Goal: Complete application form: Complete application form

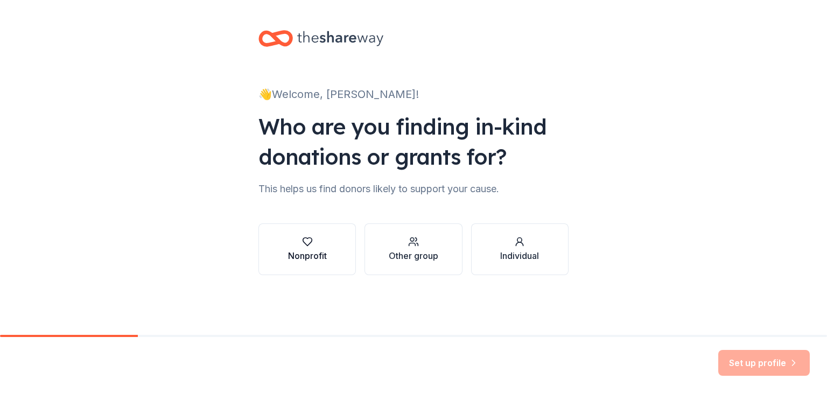
click at [300, 244] on div "button" at bounding box center [307, 241] width 39 height 11
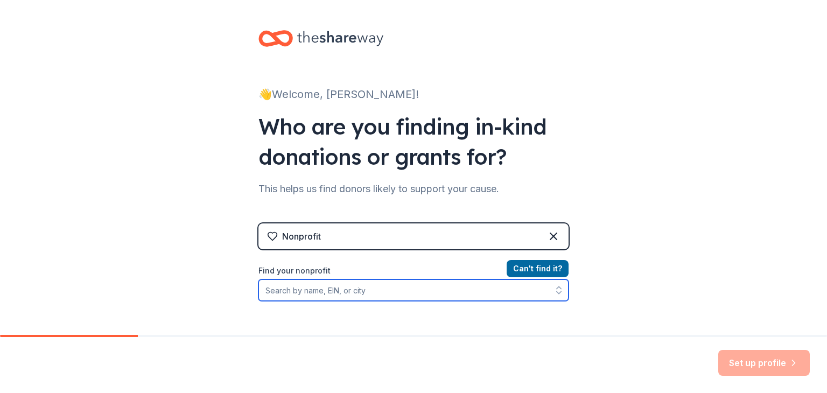
click at [340, 297] on input "Find your nonprofit" at bounding box center [413, 290] width 310 height 22
type input "Project Parents"
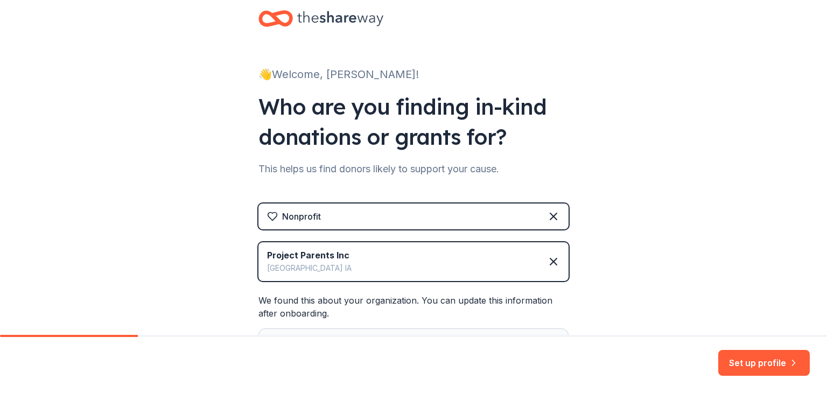
click at [681, 225] on div "👋 Welcome, Melissa! Who are you finding in-kind donations or grants for? This h…" at bounding box center [413, 222] width 827 height 485
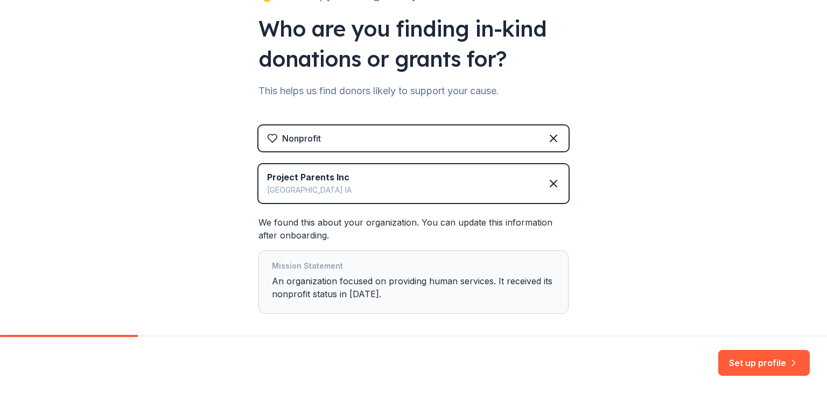
scroll to position [150, 0]
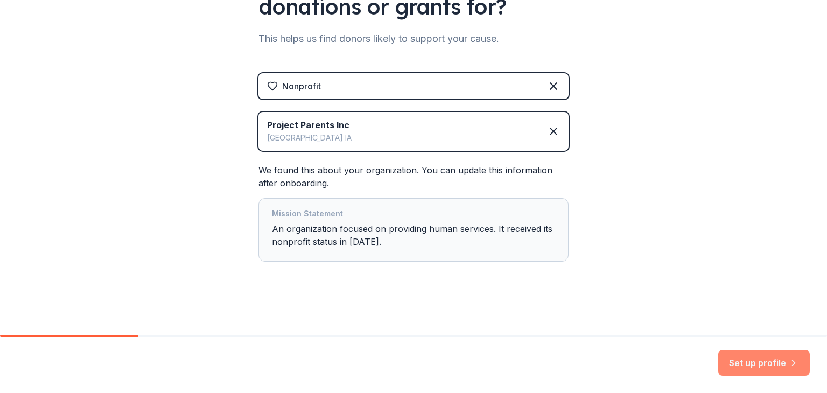
click at [754, 360] on button "Set up profile" at bounding box center [763, 363] width 91 height 26
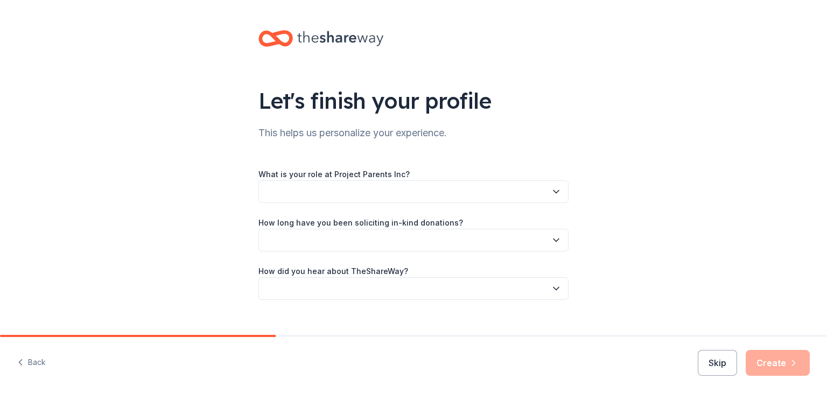
click at [414, 190] on button "button" at bounding box center [413, 191] width 310 height 23
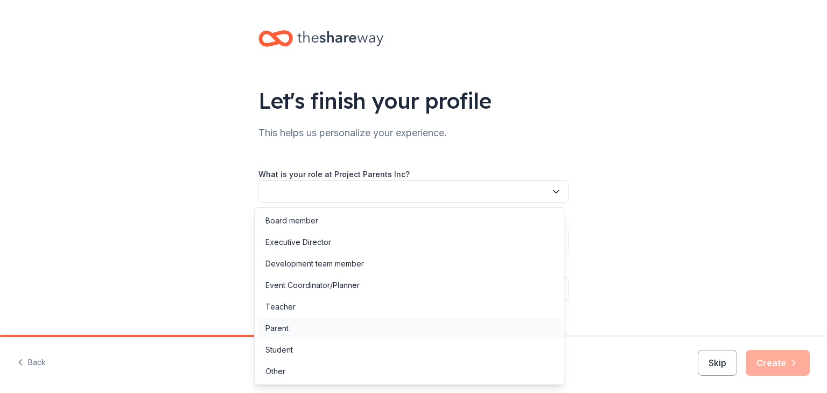
click at [379, 331] on div "Parent" at bounding box center [409, 329] width 305 height 22
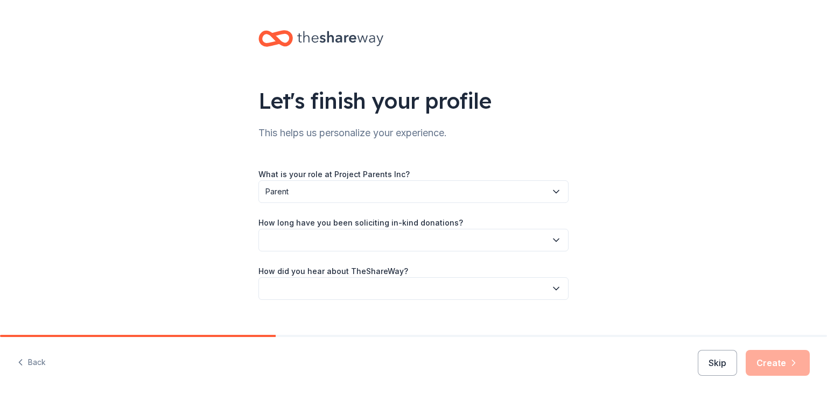
click at [364, 240] on button "button" at bounding box center [413, 240] width 310 height 23
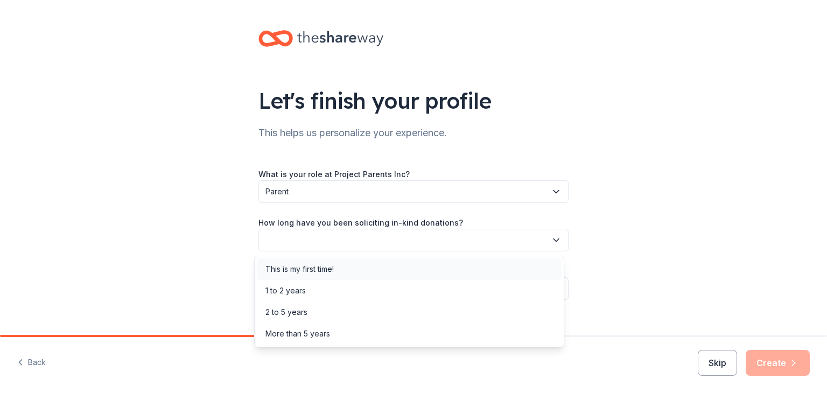
click at [361, 269] on div "This is my first time!" at bounding box center [409, 269] width 305 height 22
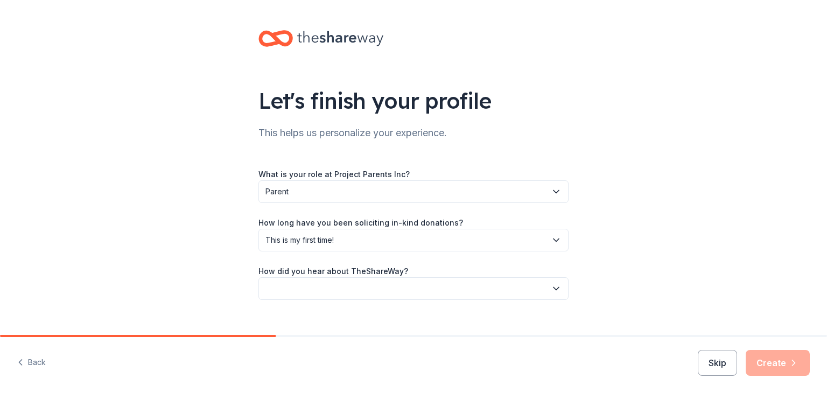
click at [348, 288] on button "button" at bounding box center [413, 288] width 310 height 23
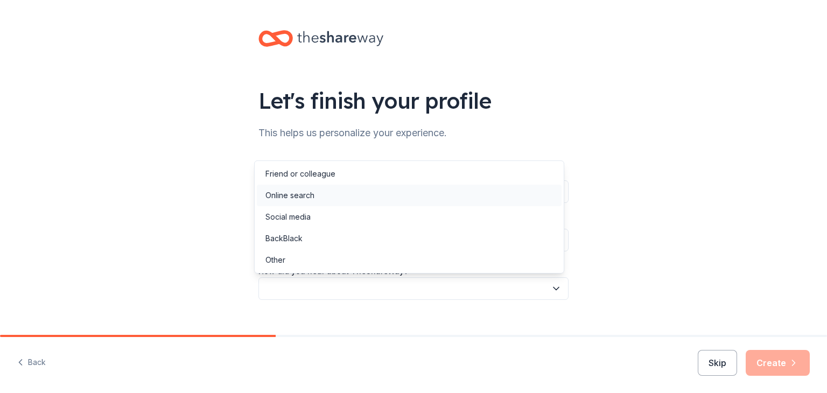
click at [334, 192] on div "Online search" at bounding box center [409, 196] width 305 height 22
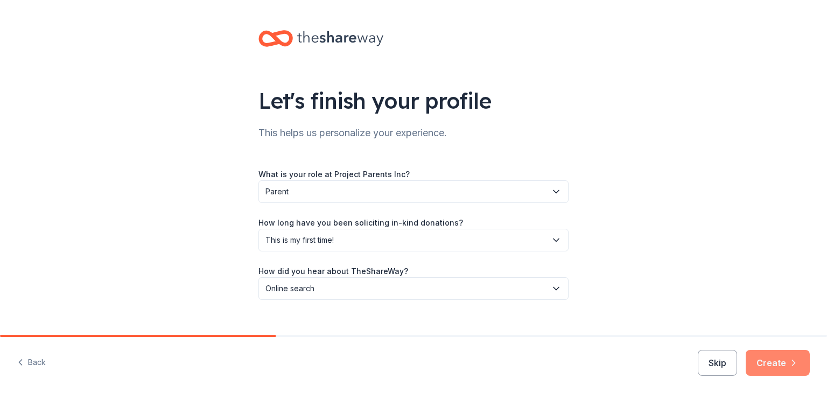
click at [782, 360] on button "Create" at bounding box center [777, 363] width 64 height 26
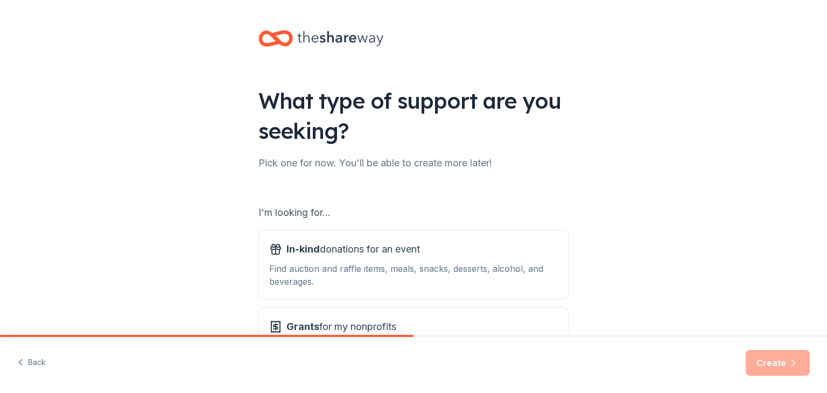
click at [730, 242] on div "What type of support are you seeking? Pick one for now. You'll be able to creat…" at bounding box center [413, 217] width 827 height 434
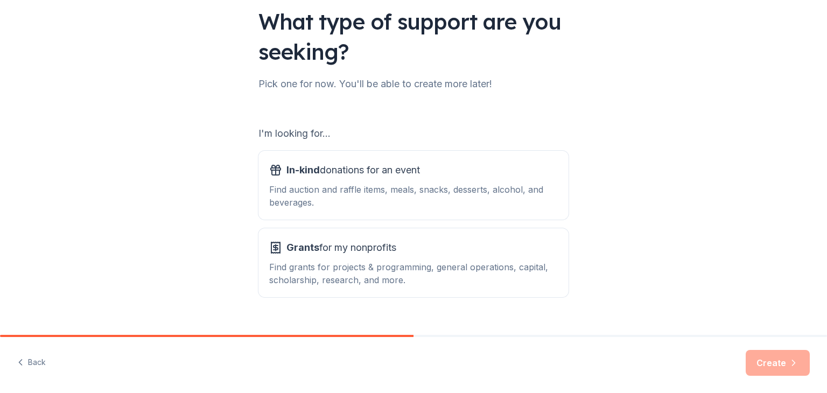
scroll to position [100, 0]
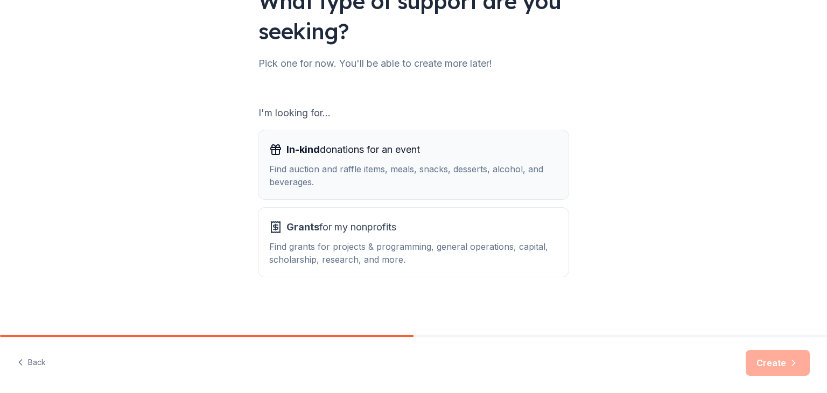
click at [535, 174] on div "Find auction and raffle items, meals, snacks, desserts, alcohol, and beverages." at bounding box center [413, 176] width 288 height 26
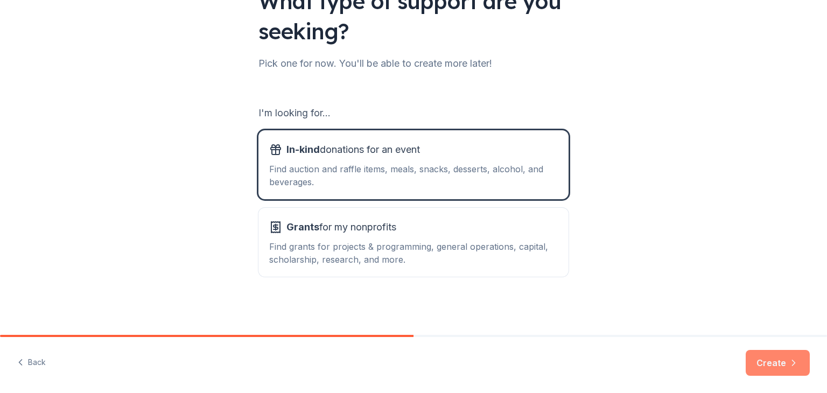
click at [771, 364] on button "Create" at bounding box center [777, 363] width 64 height 26
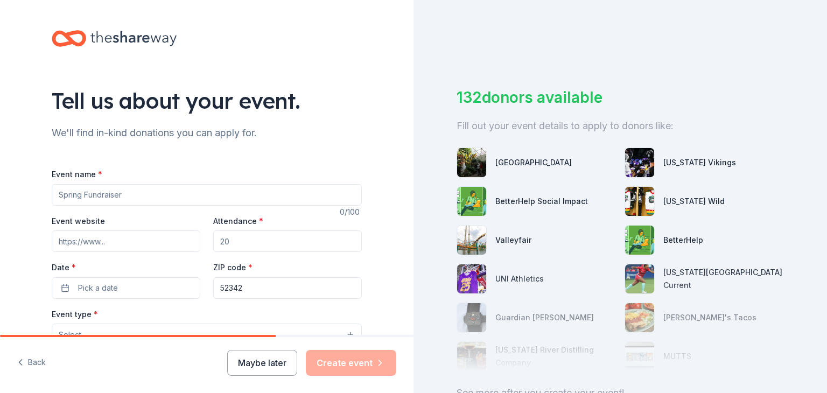
click at [212, 196] on input "Event name *" at bounding box center [207, 195] width 310 height 22
type input "2026 After Prom"
type input "250"
click at [103, 294] on button "Pick a date" at bounding box center [126, 288] width 149 height 22
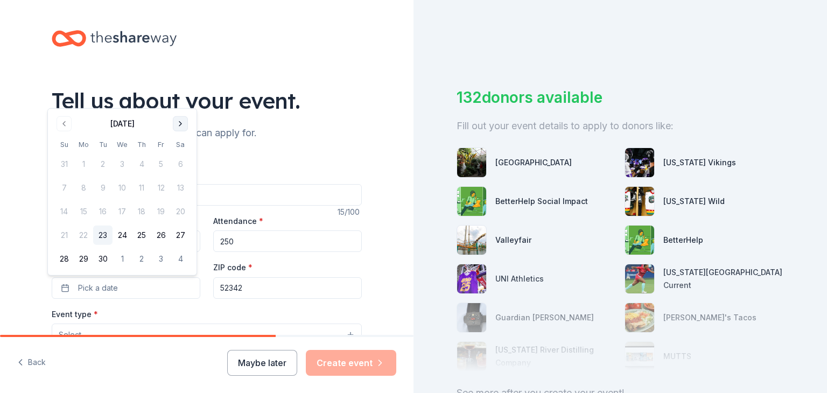
click at [177, 118] on button "Go to next month" at bounding box center [180, 123] width 15 height 15
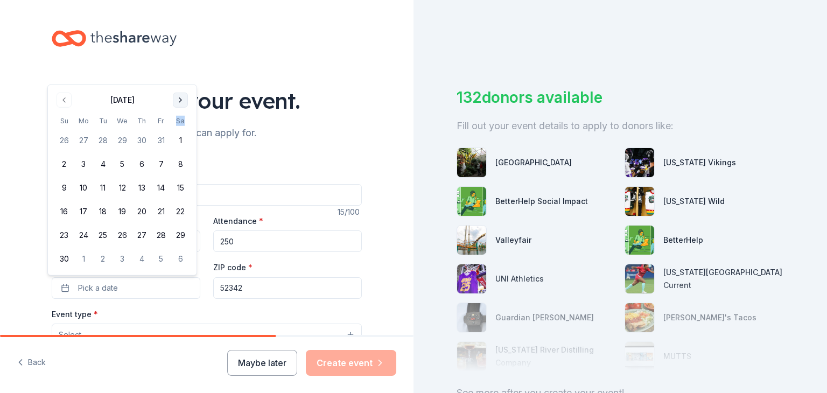
click at [177, 118] on th "Sa" at bounding box center [180, 120] width 19 height 11
click at [179, 102] on button "Go to next month" at bounding box center [180, 100] width 15 height 15
click at [178, 120] on button "Go to next month" at bounding box center [180, 123] width 15 height 15
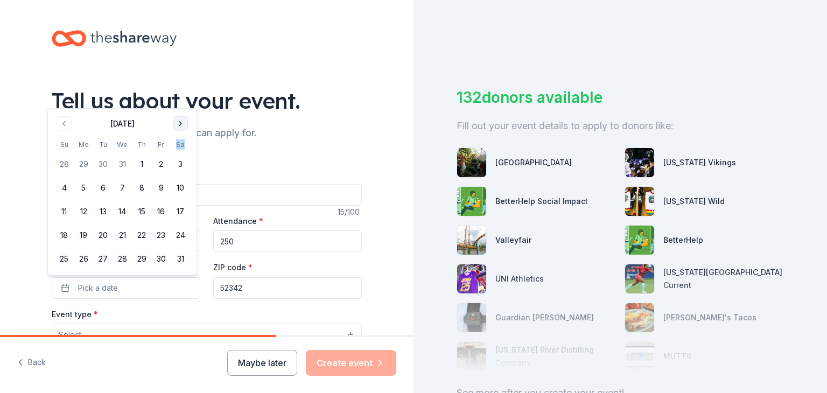
click at [178, 120] on button "Go to next month" at bounding box center [180, 123] width 15 height 15
click at [178, 150] on button "Go to next month" at bounding box center [180, 147] width 15 height 15
click at [178, 123] on button "Go to next month" at bounding box center [180, 123] width 15 height 15
click at [177, 235] on button "25" at bounding box center [180, 235] width 19 height 19
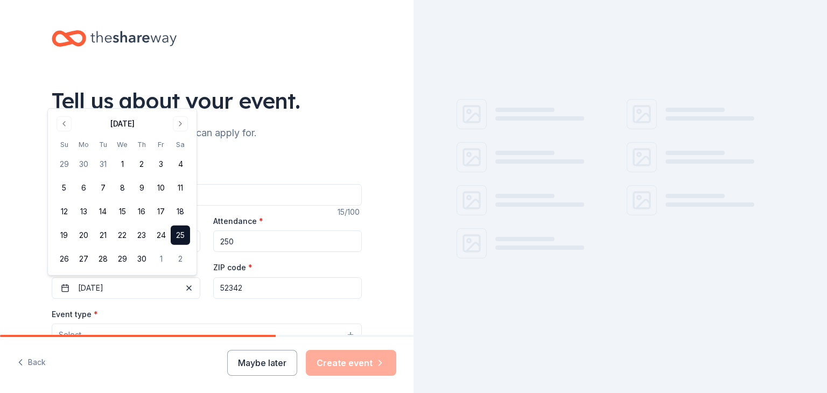
click at [372, 285] on div "Tell us about your event. We'll find in-kind donations you can apply for. Event…" at bounding box center [206, 358] width 344 height 716
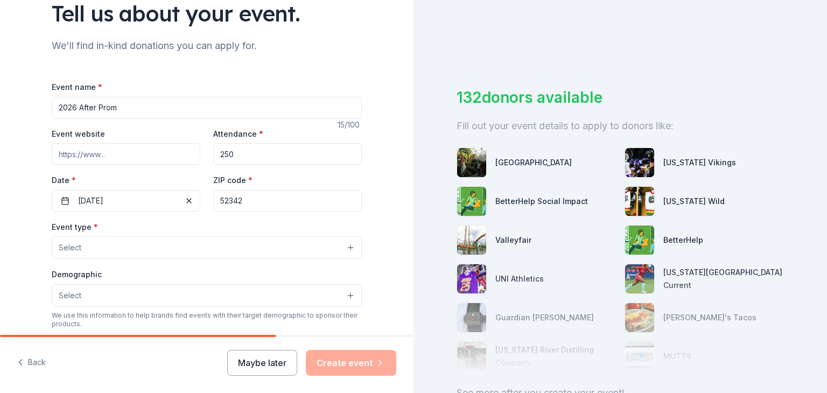
scroll to position [172, 0]
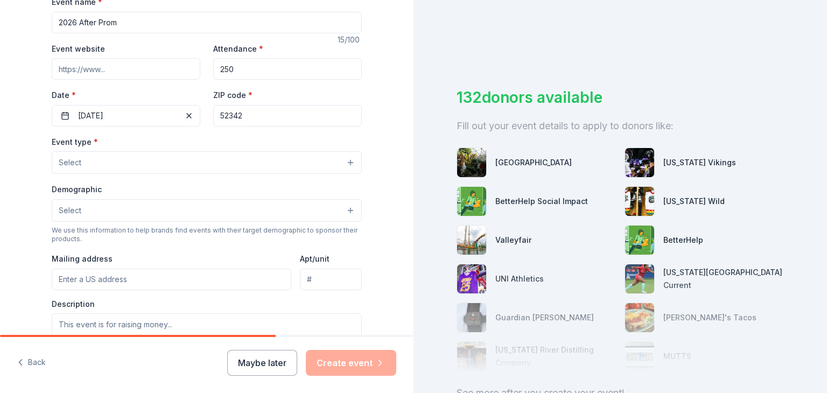
click at [249, 164] on button "Select" at bounding box center [207, 162] width 310 height 23
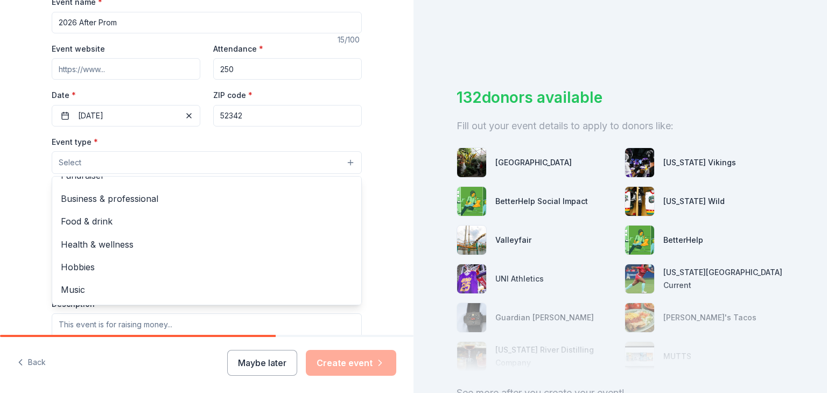
scroll to position [0, 0]
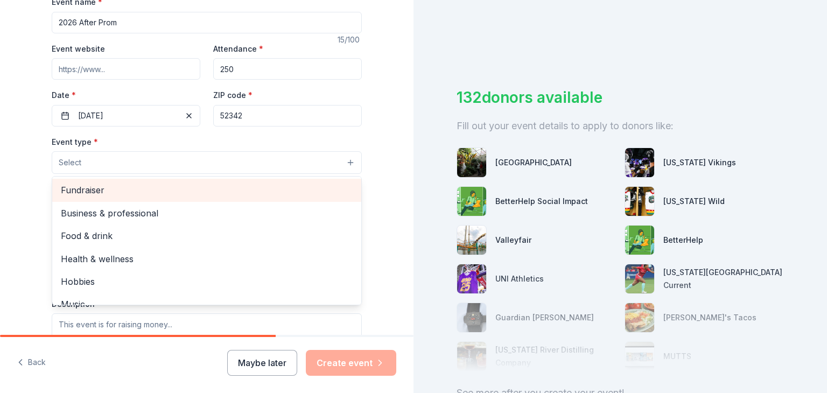
click at [256, 184] on span "Fundraiser" at bounding box center [207, 190] width 292 height 14
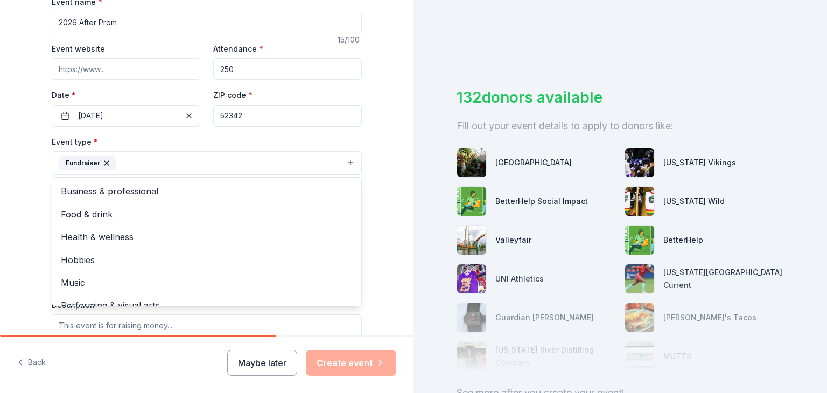
click at [28, 231] on div "Tell us about your event. We'll find in-kind donations you can apply for. Event…" at bounding box center [206, 186] width 413 height 717
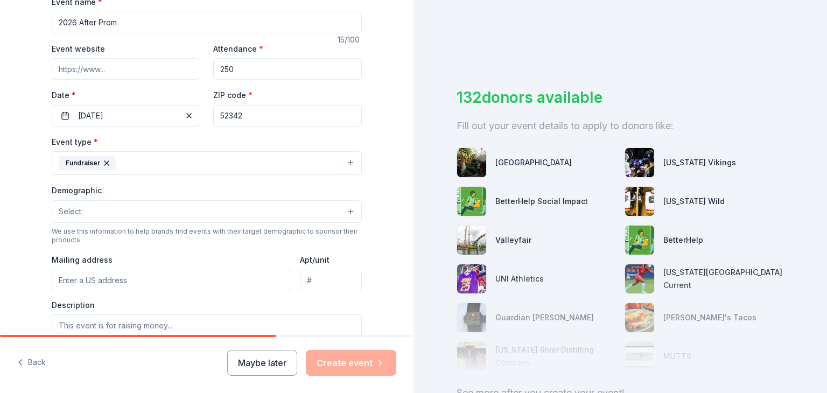
click at [125, 207] on button "Select" at bounding box center [207, 211] width 310 height 23
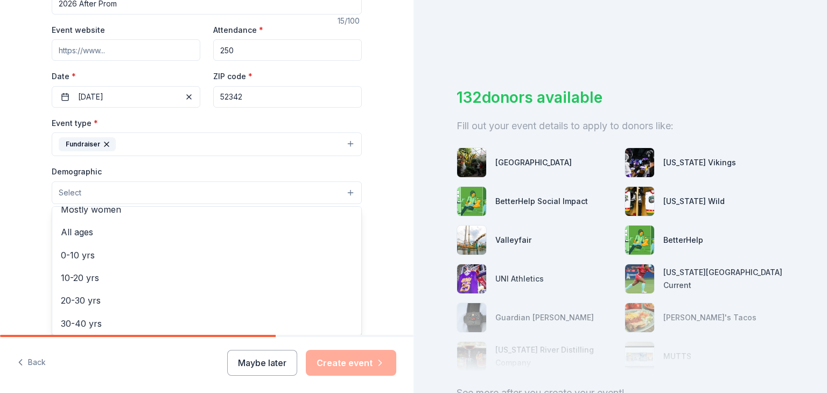
scroll to position [45, 0]
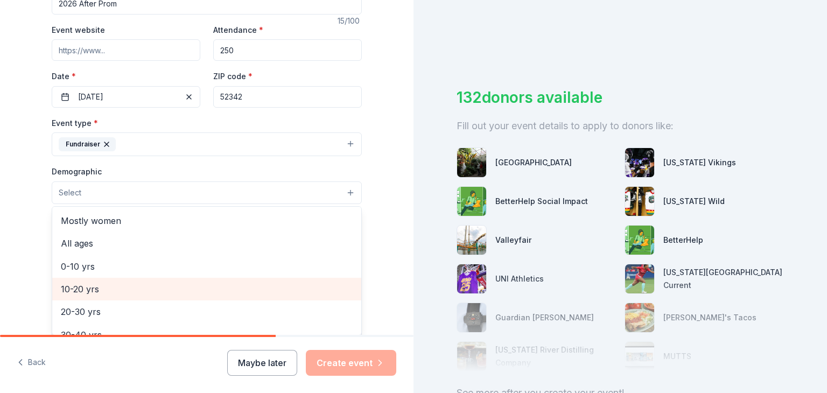
click at [273, 291] on span "10-20 yrs" at bounding box center [207, 289] width 292 height 14
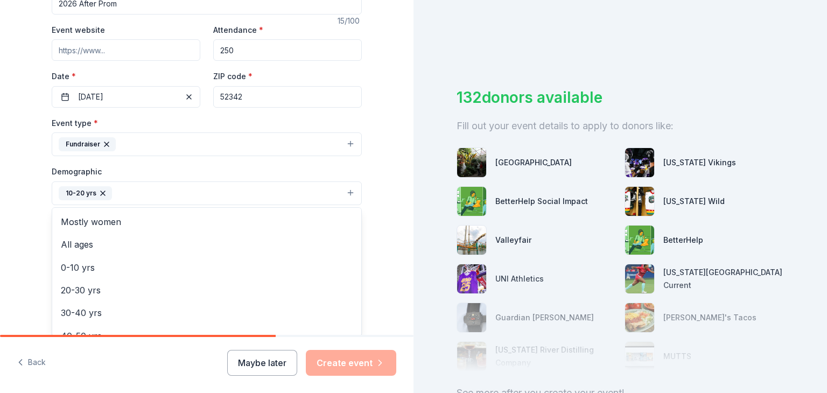
click at [400, 259] on div "Tell us about your event. We'll find in-kind donations you can apply for. Event…" at bounding box center [206, 168] width 413 height 719
click at [345, 195] on button "10-20 yrs" at bounding box center [207, 193] width 310 height 24
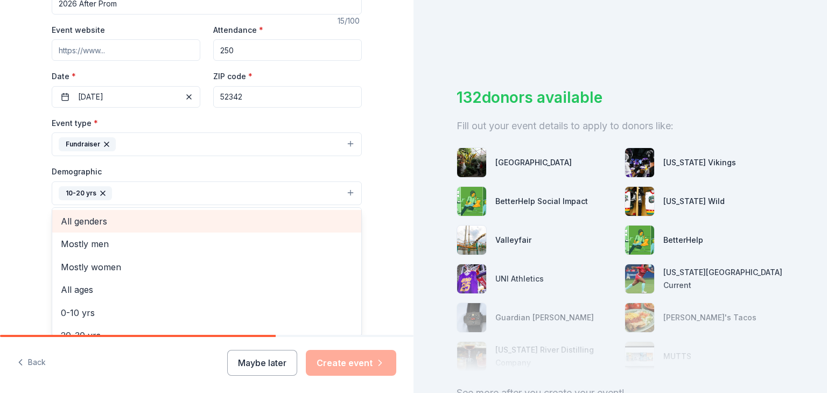
click at [310, 219] on span "All genders" at bounding box center [207, 221] width 292 height 14
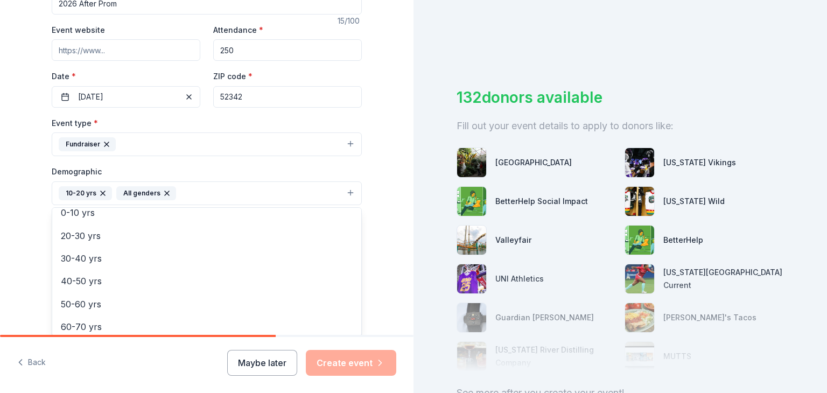
scroll to position [78, 0]
click at [374, 268] on div "Tell us about your event. We'll find in-kind donations you can apply for. Event…" at bounding box center [206, 168] width 344 height 719
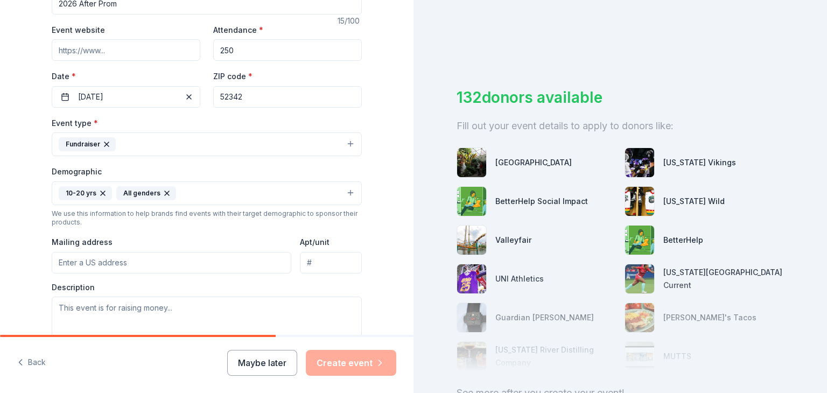
click at [237, 260] on input "Mailing address" at bounding box center [172, 263] width 240 height 22
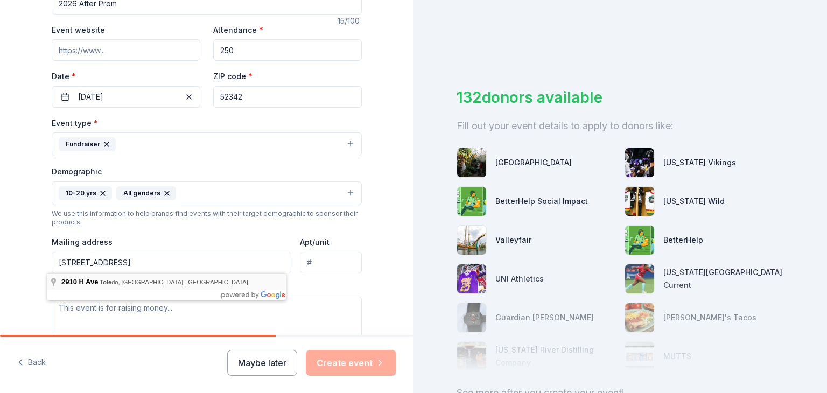
type input "2910 H Avenue, Toledo, IA, 52342"
click at [35, 290] on div "Tell us about your event. We'll find in-kind donations you can apply for. Event…" at bounding box center [206, 168] width 344 height 719
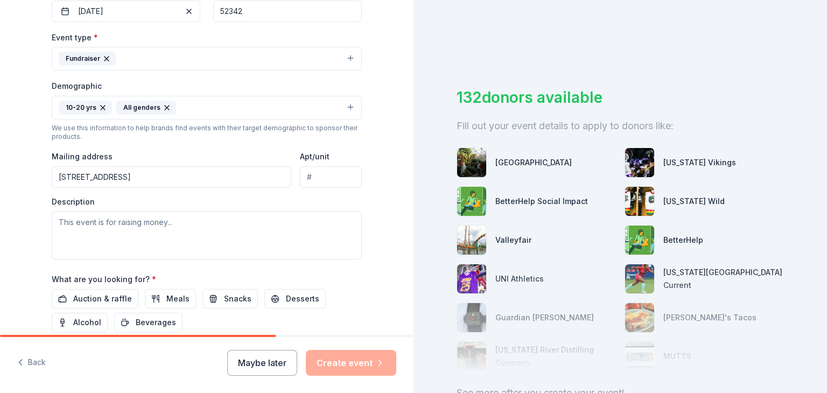
scroll to position [320, 0]
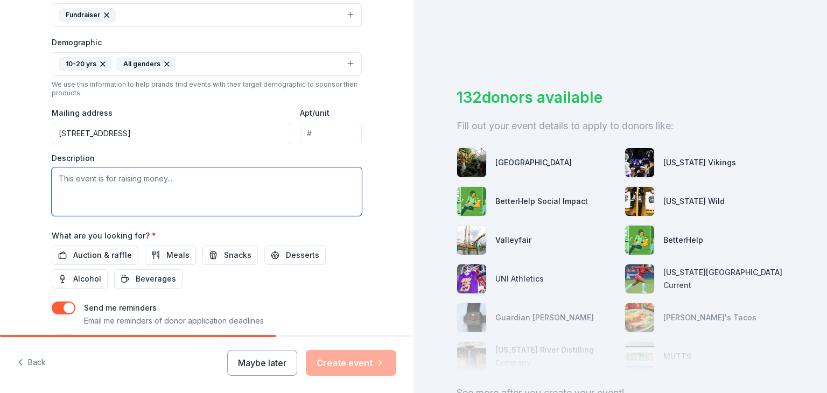
click at [182, 190] on textarea at bounding box center [207, 191] width 310 height 48
click at [172, 181] on textarea at bounding box center [207, 191] width 310 height 48
paste textarea "This alcohol-free, chaperoned event provides a fun environment that helps keep …"
type textarea "This alcohol-free, chaperoned event provides a fun environment that helps keep …"
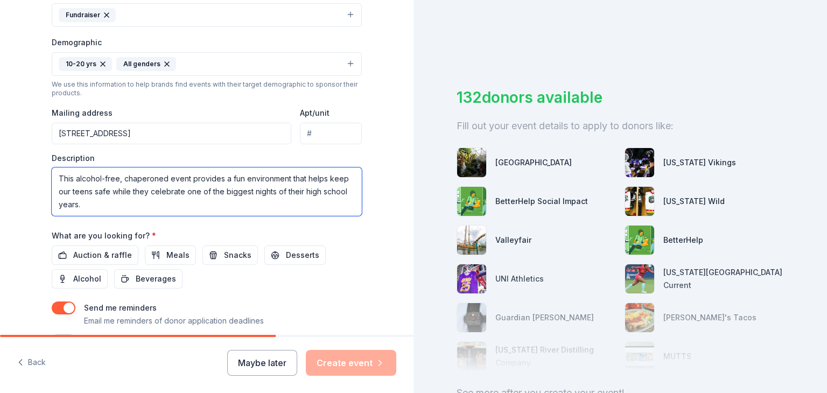
click at [71, 179] on textarea "This alcohol-free, chaperoned event provides a fun environment that helps keep …" at bounding box center [207, 191] width 310 height 48
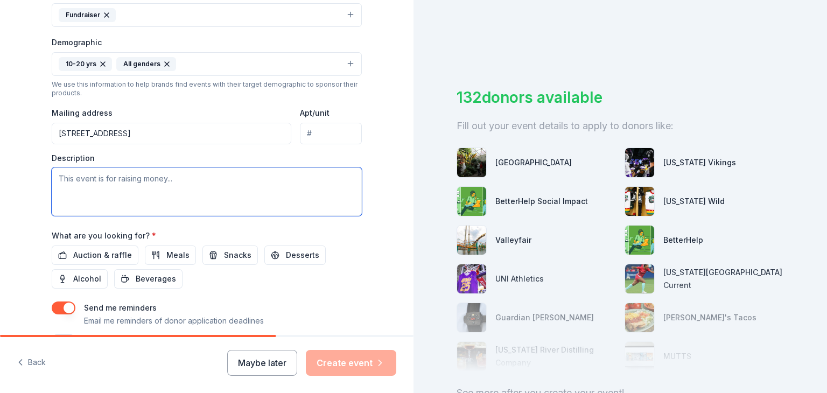
paste textarea "This alcohol-free, chaperoned event provides a fun environment that helps keep …"
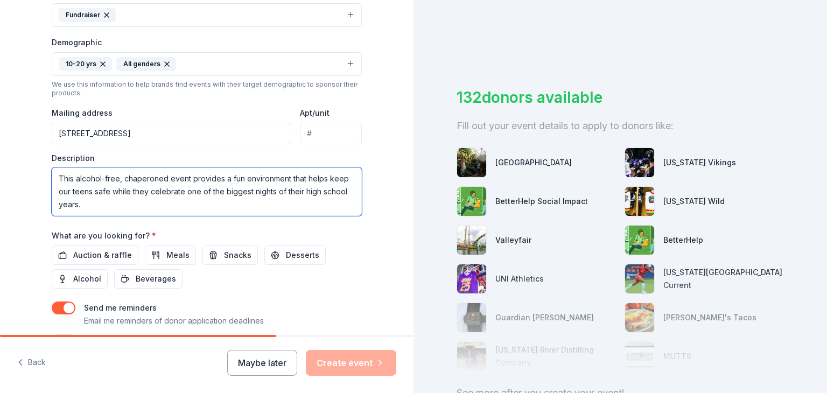
click at [71, 179] on textarea "This alcohol-free, chaperoned event provides a fun environment that helps keep …" at bounding box center [207, 191] width 310 height 48
click at [262, 177] on textarea "This event is raising money for a safe, alcohol-free, chaperoned event provides…" at bounding box center [207, 191] width 310 height 48
click at [298, 179] on textarea "This event is raising money for a safe, alcohol-free After Prom event provides …" at bounding box center [207, 191] width 310 height 48
click at [131, 192] on textarea "This event is raising money for a safe, alcohol-free After Prom event that prov…" at bounding box center [207, 191] width 310 height 48
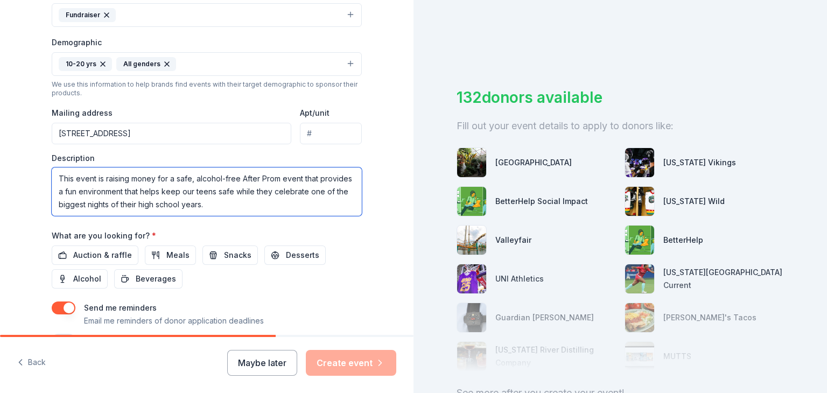
click at [131, 192] on textarea "This event is raising money for a safe, alcohol-free After Prom event that prov…" at bounding box center [207, 191] width 310 height 48
click at [141, 192] on textarea "This event is raising money for a safe, alcohol-free After Prom event that prov…" at bounding box center [207, 191] width 310 height 48
click at [208, 202] on textarea "This event is raising money for a safe, alcohol-free After Prom event that prov…" at bounding box center [207, 191] width 310 height 48
type textarea "This event is raising money for a safe, alcohol-free After Prom event that prov…"
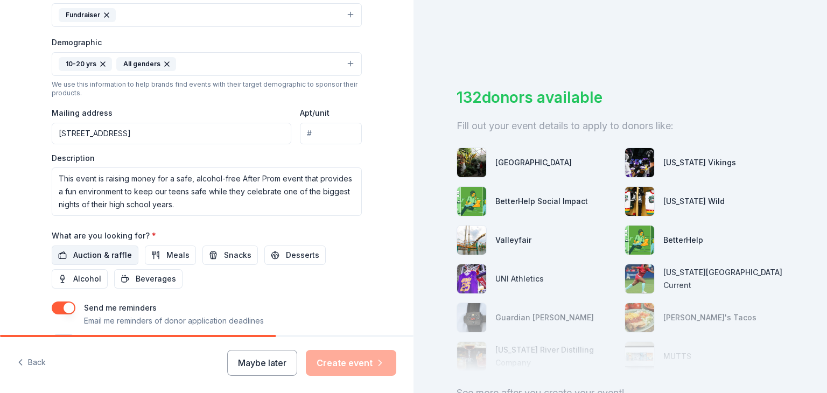
click at [98, 255] on span "Auction & raffle" at bounding box center [102, 255] width 59 height 13
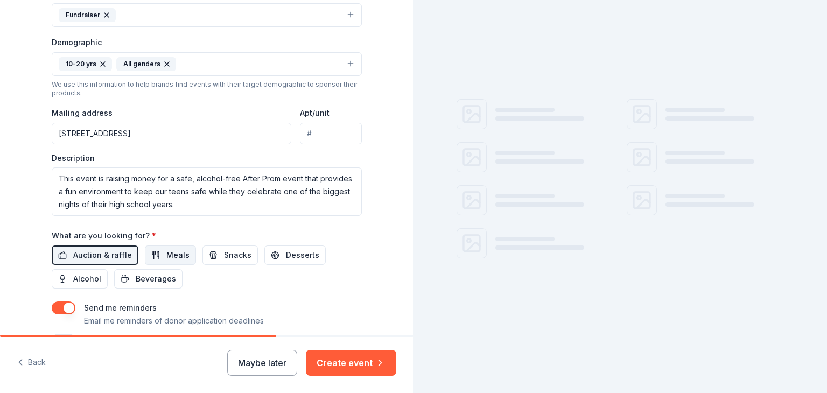
click at [150, 255] on button "Meals" at bounding box center [170, 254] width 51 height 19
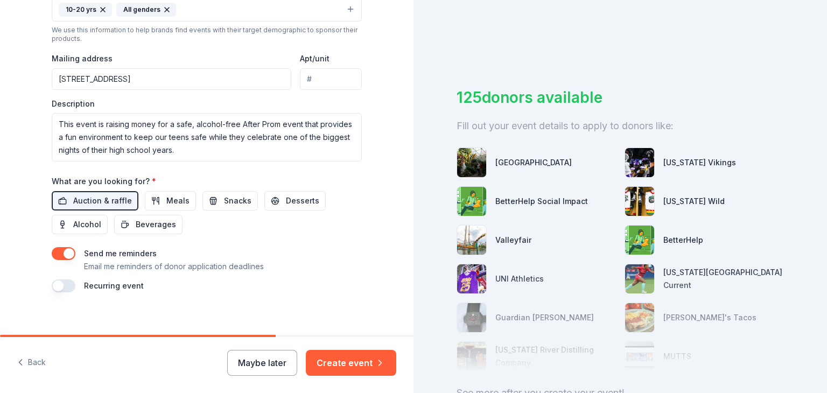
scroll to position [383, 0]
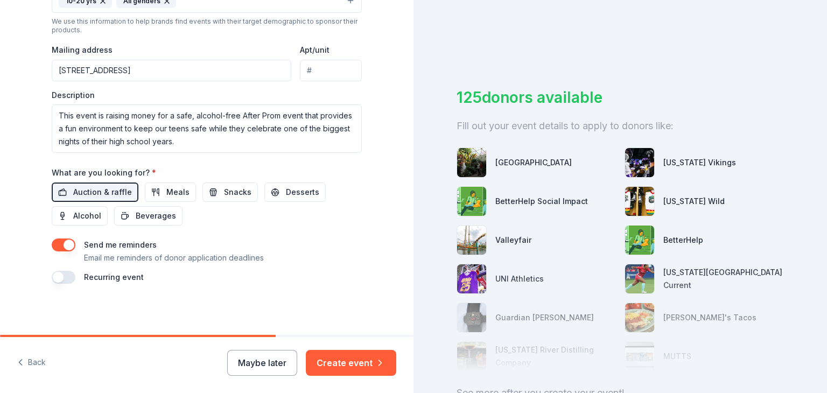
click at [61, 278] on button "button" at bounding box center [64, 277] width 24 height 13
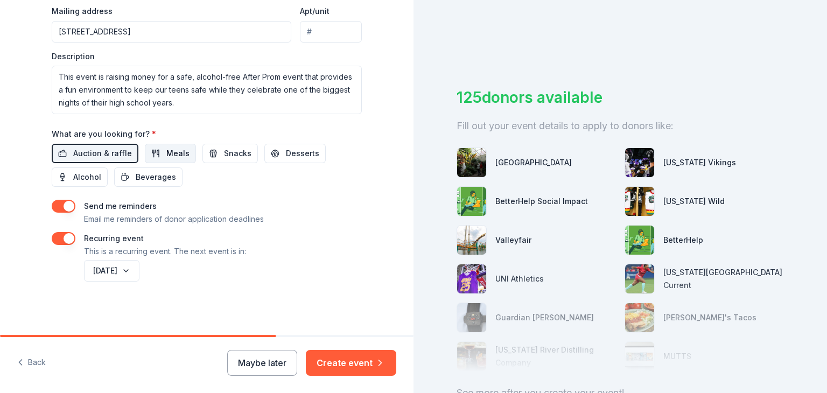
click at [166, 151] on span "Meals" at bounding box center [177, 153] width 23 height 13
click at [234, 151] on span "Snacks" at bounding box center [237, 153] width 27 height 13
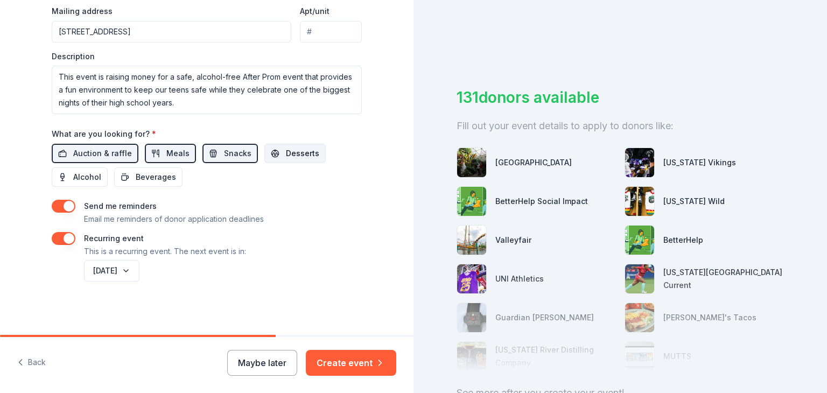
click at [286, 150] on span "Desserts" at bounding box center [302, 153] width 33 height 13
click at [157, 175] on span "Beverages" at bounding box center [156, 177] width 40 height 13
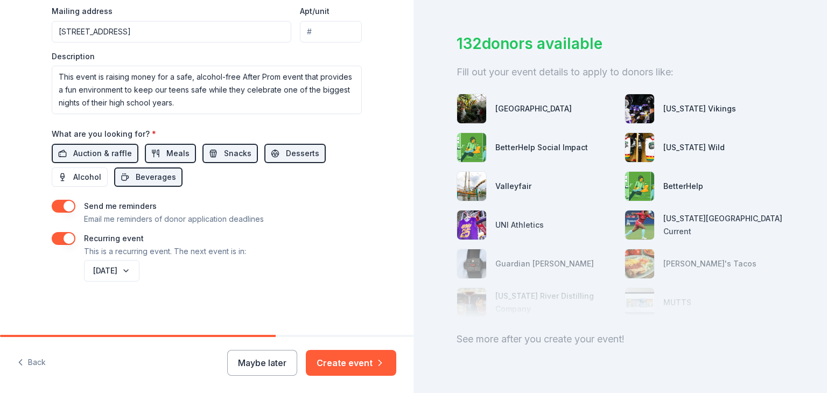
scroll to position [86, 0]
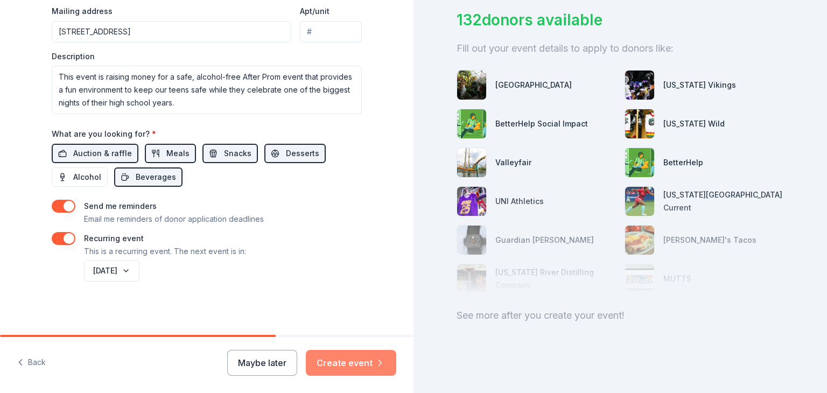
click at [376, 360] on icon "button" at bounding box center [380, 362] width 11 height 11
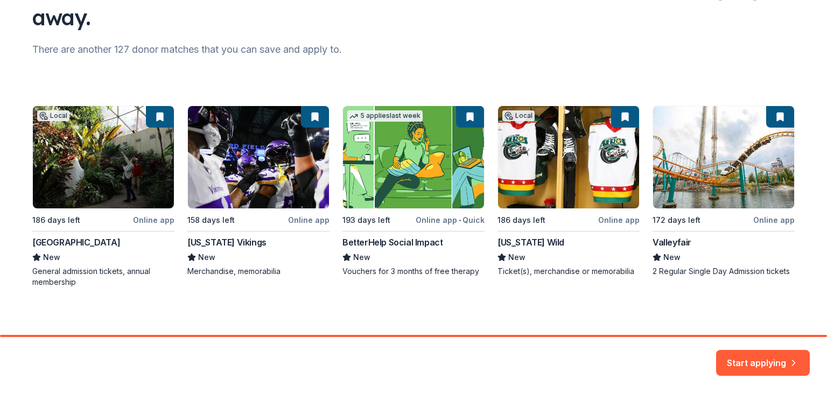
scroll to position [118, 0]
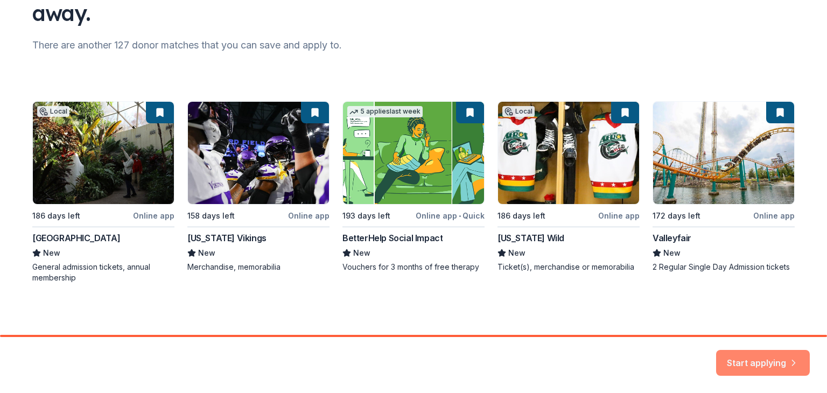
click at [752, 364] on button "Start applying" at bounding box center [763, 358] width 94 height 26
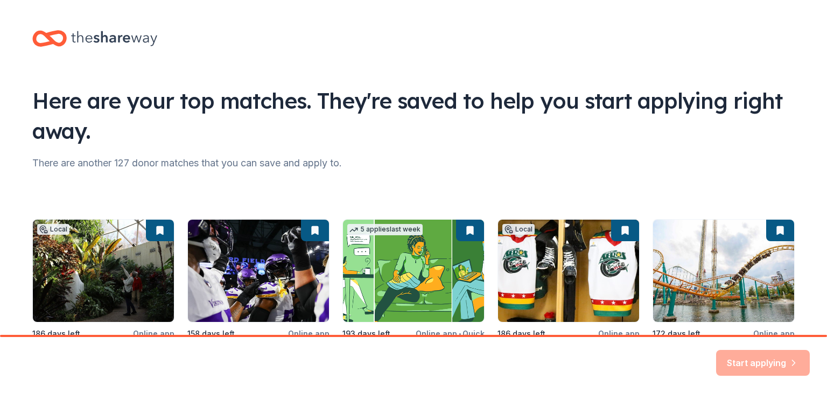
scroll to position [14, 0]
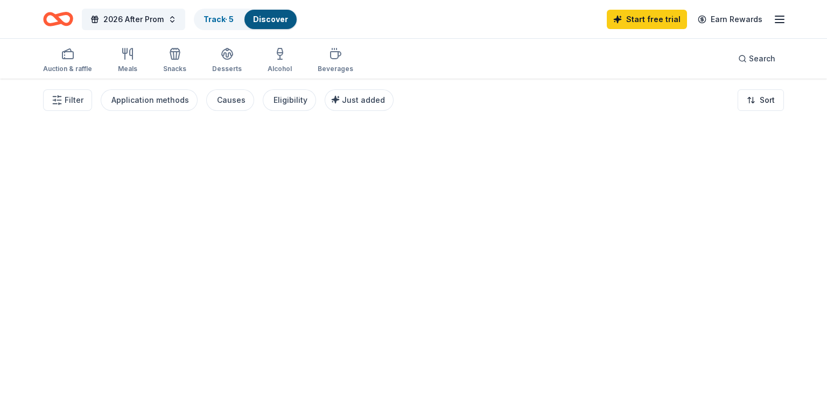
drag, startPoint x: 820, startPoint y: 250, endPoint x: 818, endPoint y: 227, distance: 22.7
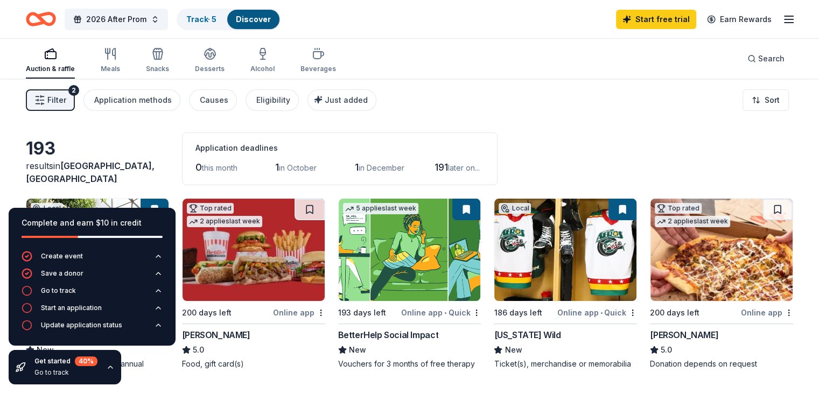
click at [163, 217] on div "Complete and earn $10 in credit" at bounding box center [92, 229] width 167 height 43
click at [108, 365] on icon "button" at bounding box center [110, 367] width 9 height 9
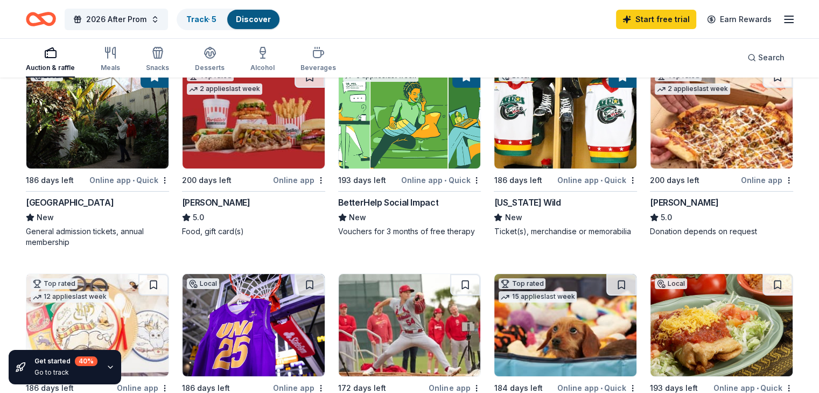
scroll to position [151, 0]
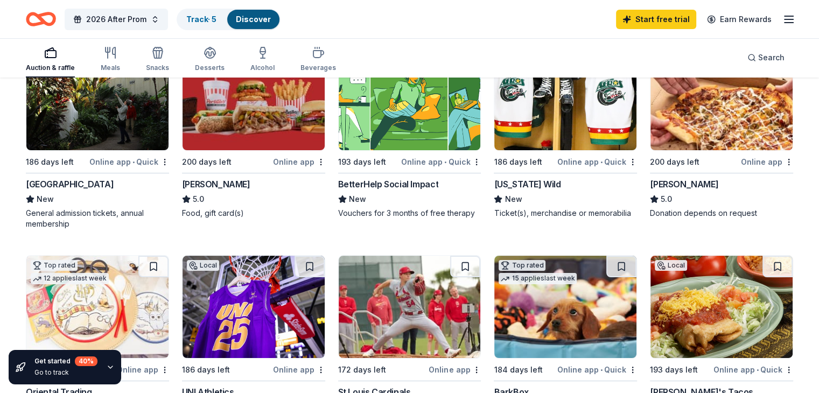
click at [589, 116] on img at bounding box center [565, 99] width 142 height 102
click at [710, 115] on img at bounding box center [721, 99] width 142 height 102
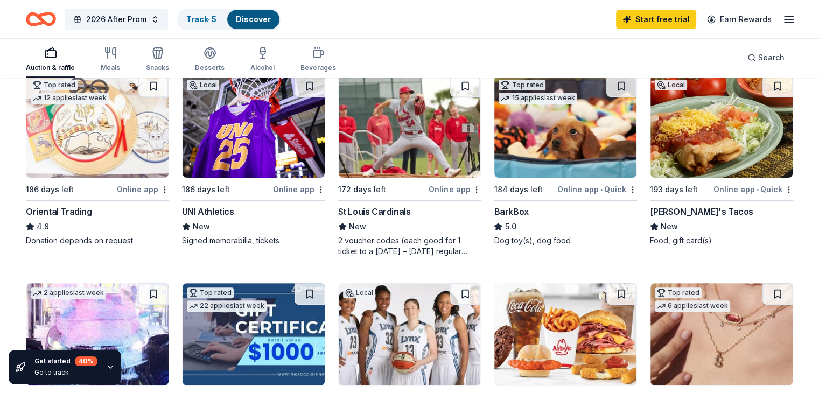
scroll to position [333, 0]
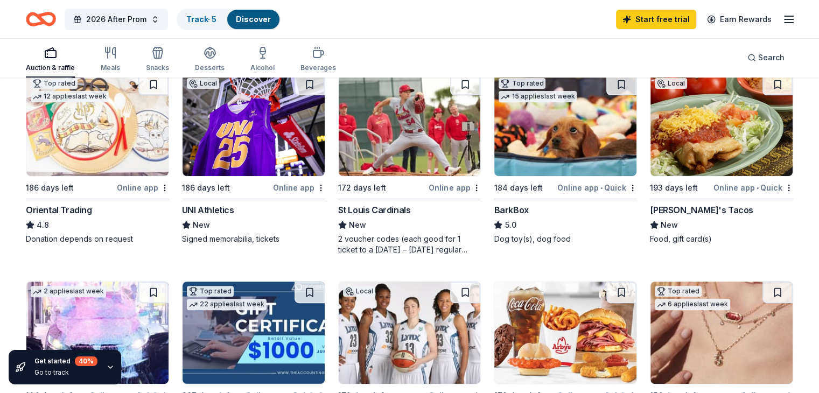
click at [147, 125] on img at bounding box center [97, 125] width 142 height 102
click at [252, 138] on img at bounding box center [253, 125] width 142 height 102
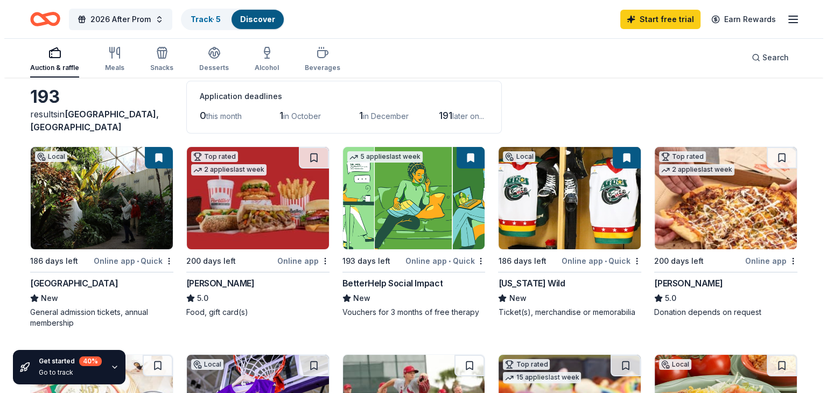
scroll to position [0, 0]
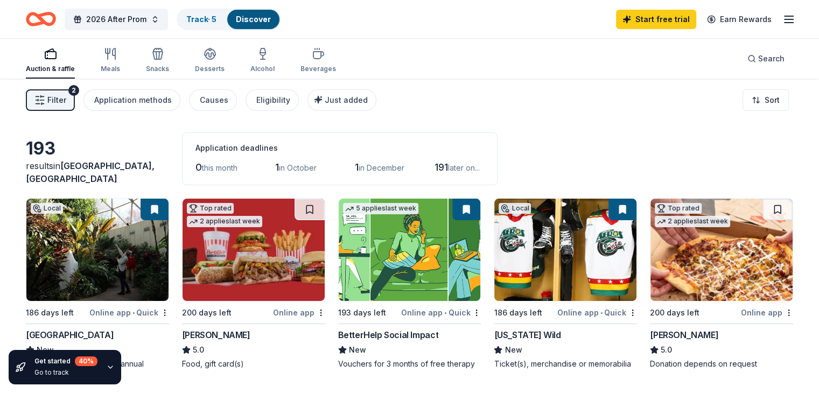
click at [75, 101] on button "Filter 2" at bounding box center [50, 100] width 49 height 22
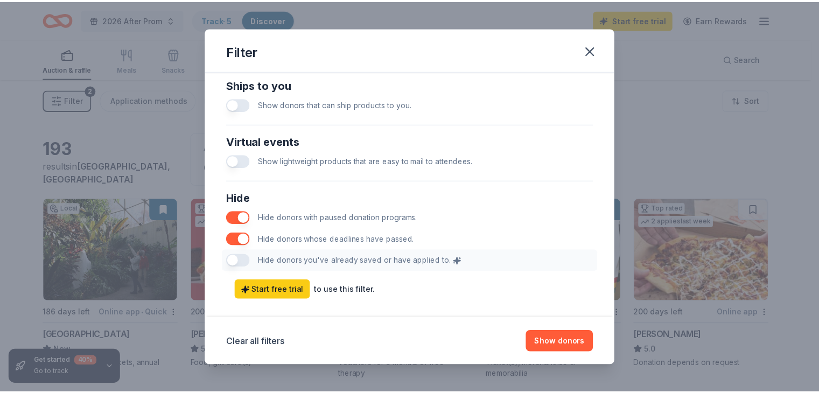
scroll to position [534, 0]
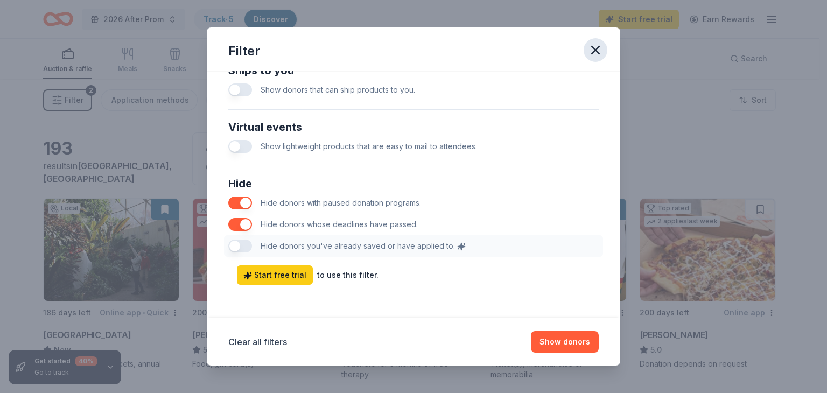
click at [599, 47] on icon "button" at bounding box center [596, 50] width 8 height 8
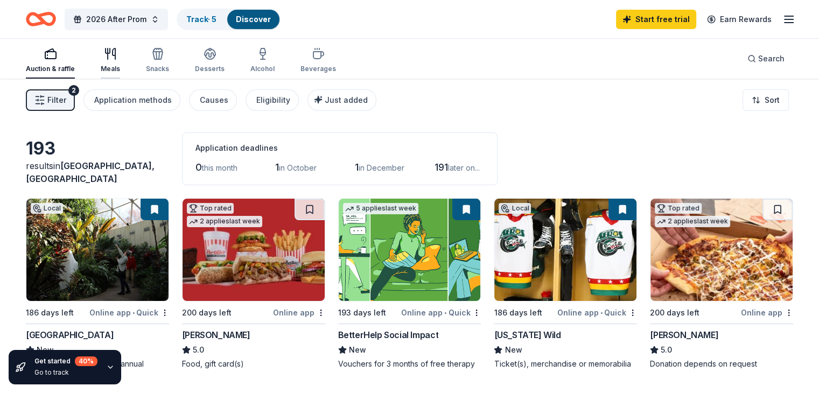
click at [117, 57] on icon "button" at bounding box center [110, 53] width 13 height 13
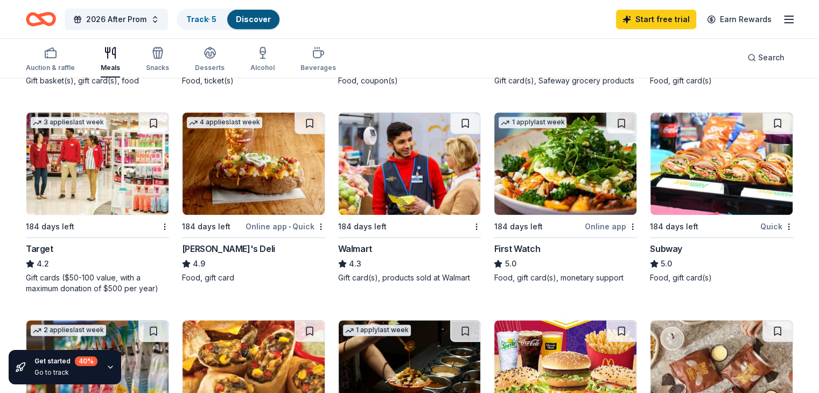
scroll to position [503, 0]
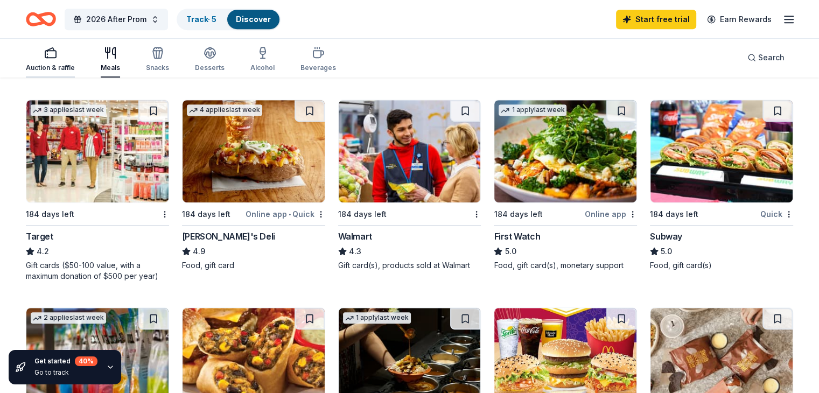
click at [56, 54] on rect "button" at bounding box center [50, 54] width 11 height 7
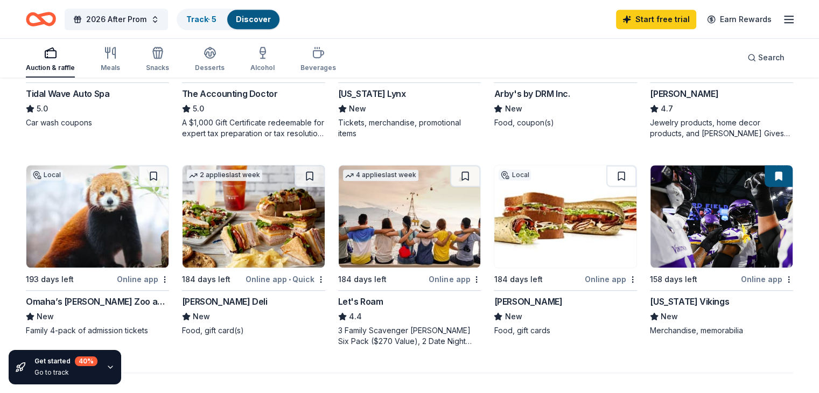
scroll to position [654, 0]
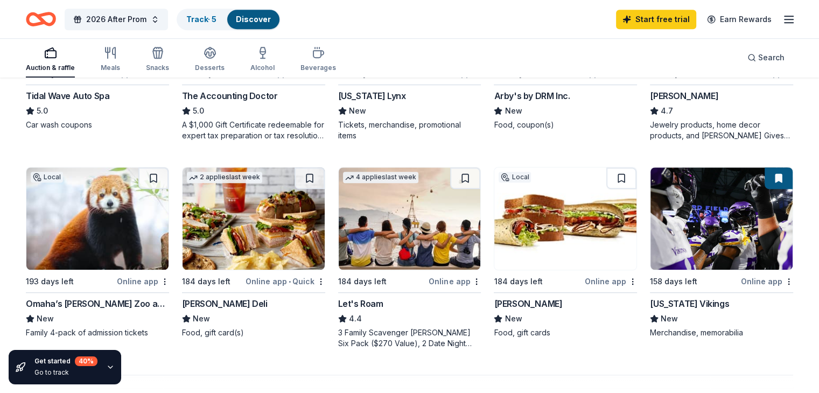
click at [685, 205] on img at bounding box center [721, 218] width 142 height 102
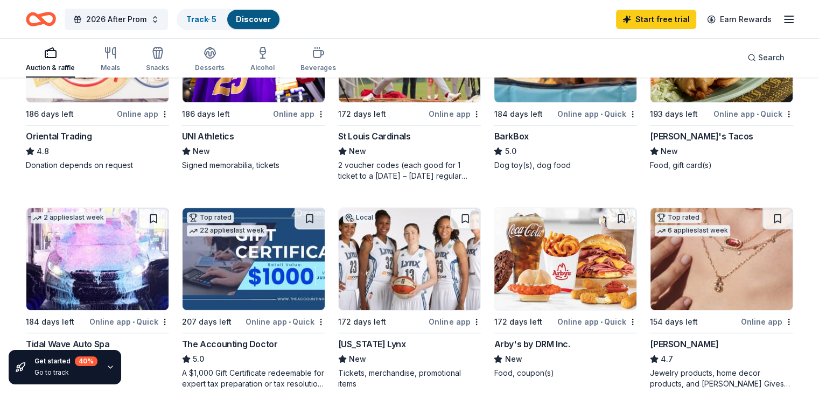
scroll to position [403, 0]
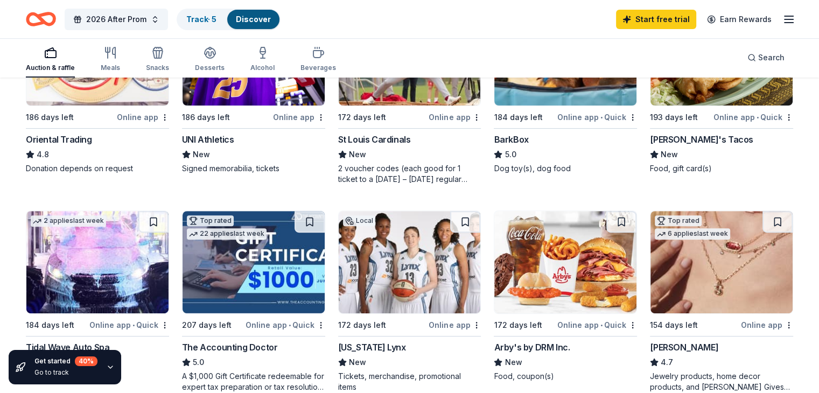
click at [682, 255] on img at bounding box center [721, 262] width 142 height 102
click at [216, 21] on link "Track · 5" at bounding box center [201, 19] width 30 height 9
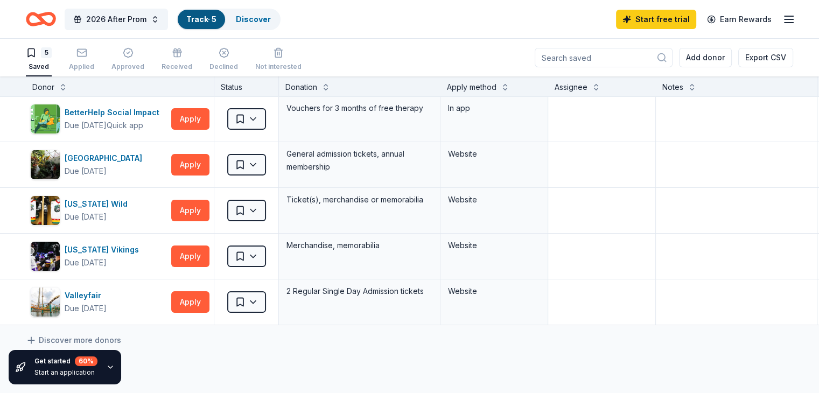
click at [48, 365] on div "Get started 60 %" at bounding box center [65, 361] width 63 height 10
click at [108, 369] on icon "button" at bounding box center [110, 367] width 9 height 9
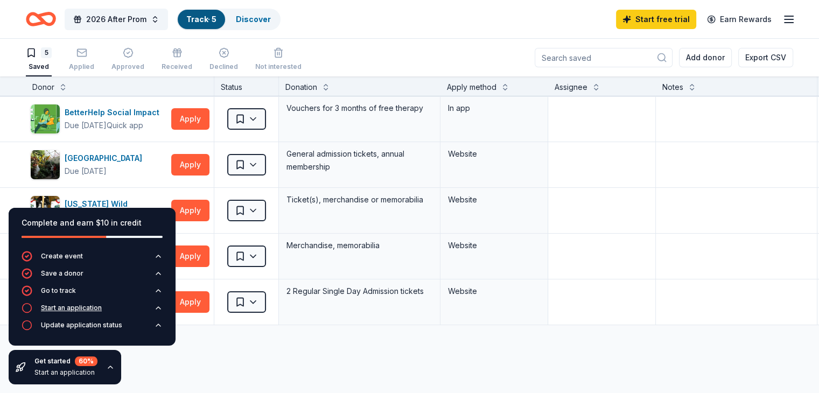
click at [88, 313] on div "Start an application" at bounding box center [62, 307] width 80 height 11
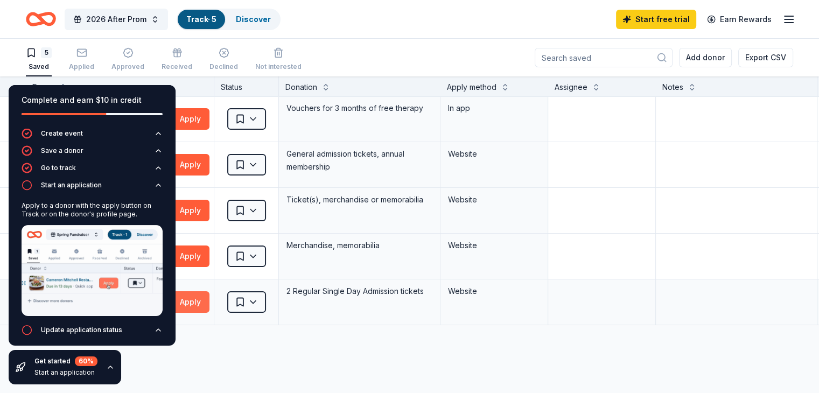
click at [199, 295] on button "Apply" at bounding box center [190, 302] width 38 height 22
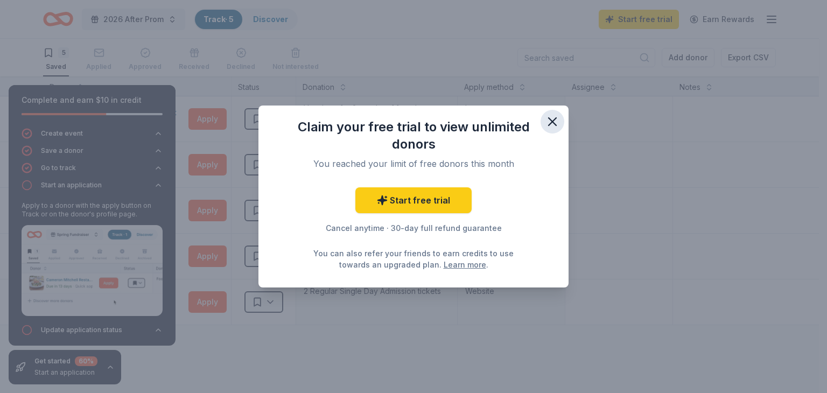
click at [551, 123] on icon "button" at bounding box center [552, 122] width 8 height 8
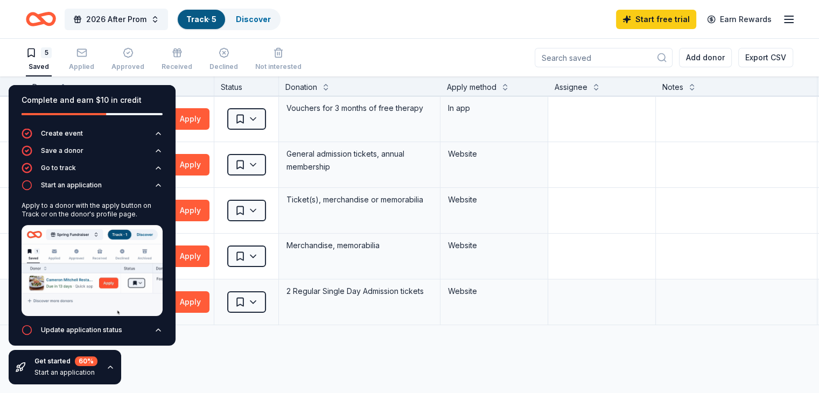
click at [202, 289] on div "Valleyfair Due in 172 days Apply" at bounding box center [120, 301] width 188 height 45
click at [209, 302] on button "Apply" at bounding box center [190, 302] width 38 height 22
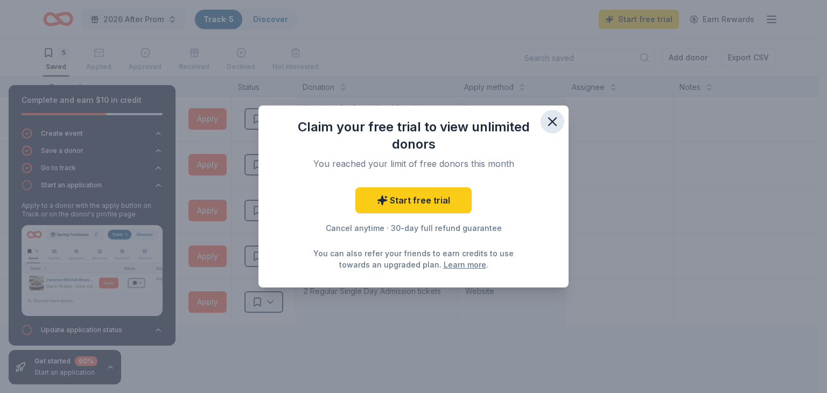
click at [560, 118] on button "button" at bounding box center [552, 122] width 24 height 24
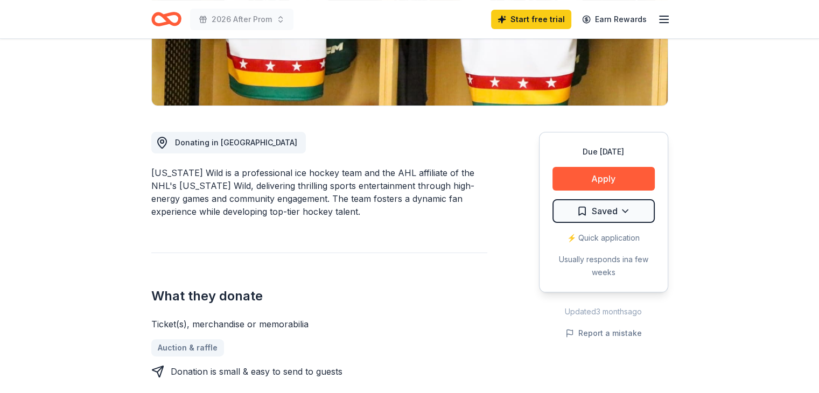
scroll to position [210, 0]
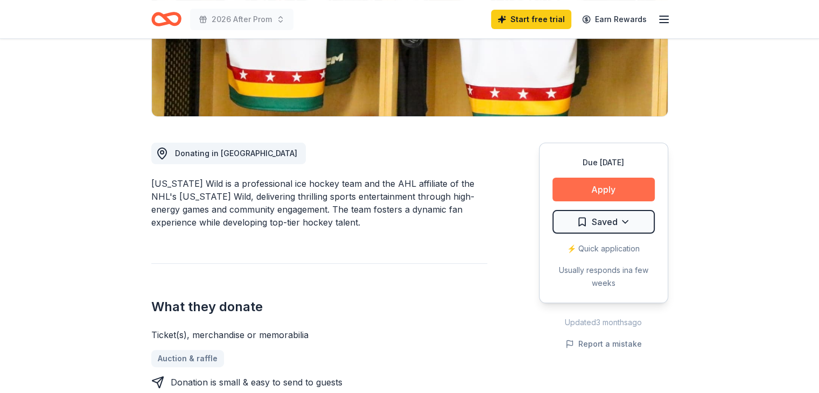
click at [594, 185] on button "Apply" at bounding box center [603, 190] width 102 height 24
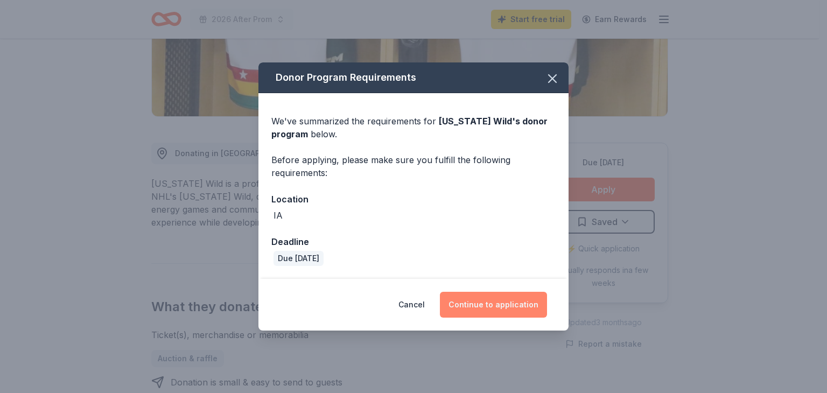
click at [483, 311] on button "Continue to application" at bounding box center [493, 305] width 107 height 26
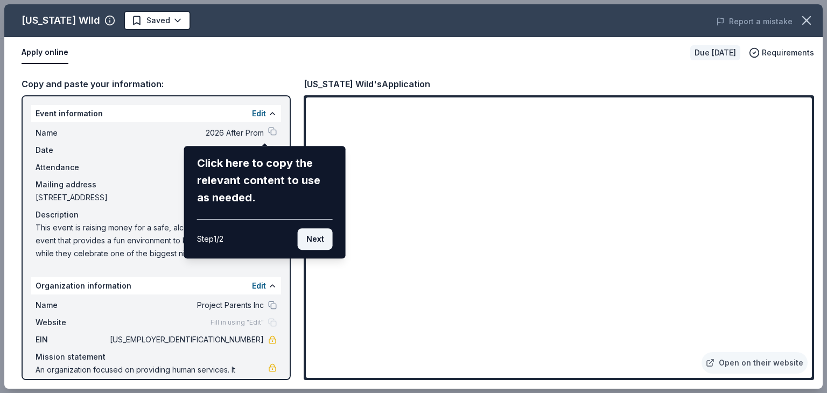
click at [312, 241] on button "Next" at bounding box center [315, 239] width 35 height 22
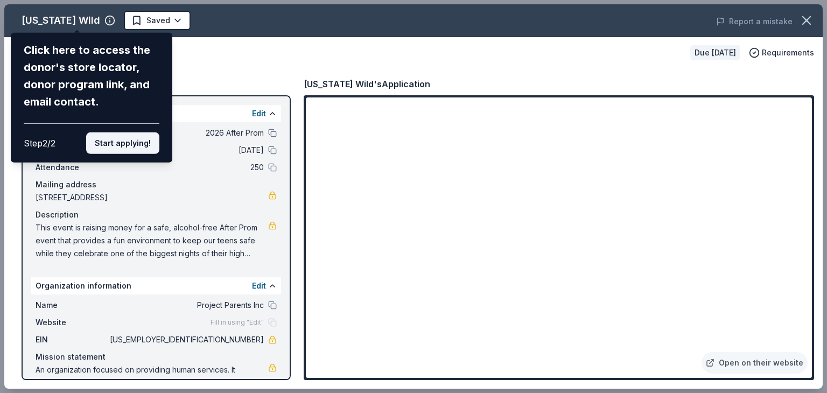
click at [133, 142] on button "Start applying!" at bounding box center [122, 143] width 73 height 22
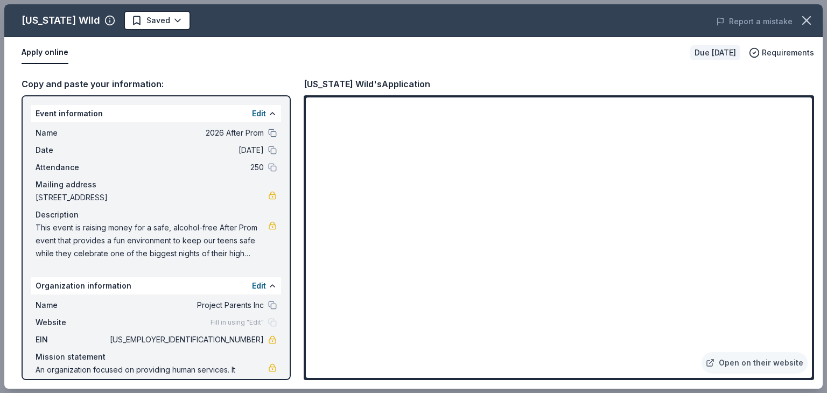
drag, startPoint x: 809, startPoint y: 125, endPoint x: 803, endPoint y: 183, distance: 58.4
click at [803, 183] on div "Iowa Wild Saved Report a mistake Apply online Due in 186 days Requirements Copy…" at bounding box center [413, 196] width 818 height 384
drag, startPoint x: 807, startPoint y: 149, endPoint x: 806, endPoint y: 201, distance: 52.2
click at [806, 201] on div "Iowa Wild Saved Report a mistake Apply online Due in 186 days Requirements Copy…" at bounding box center [413, 196] width 818 height 384
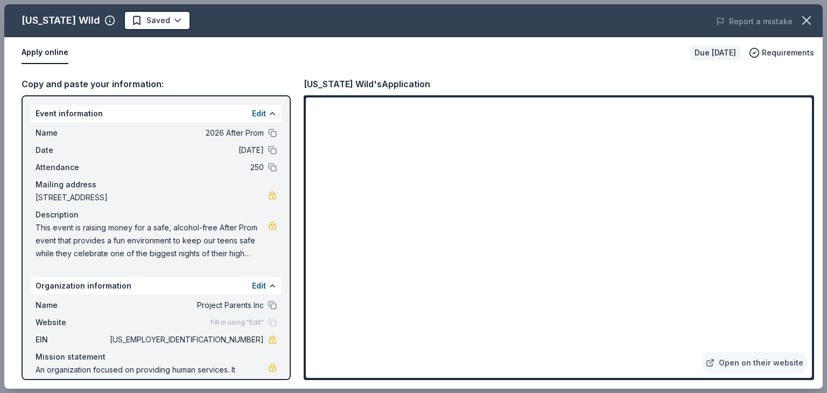
click at [190, 51] on div "Iowa Wild Saved Report a mistake Apply online Due in 186 days Requirements Copy…" at bounding box center [413, 196] width 818 height 384
drag, startPoint x: 807, startPoint y: 143, endPoint x: 816, endPoint y: 205, distance: 62.5
click at [816, 205] on div "Iowa Wild Saved Report a mistake Apply online Due in 186 days Requirements Copy…" at bounding box center [413, 196] width 818 height 384
click at [748, 360] on div "Iowa Wild Saved Report a mistake Apply online Due in 186 days Requirements Copy…" at bounding box center [413, 196] width 818 height 384
click at [710, 363] on div "Iowa Wild Saved Report a mistake Apply online Due in 186 days Requirements Copy…" at bounding box center [413, 196] width 818 height 384
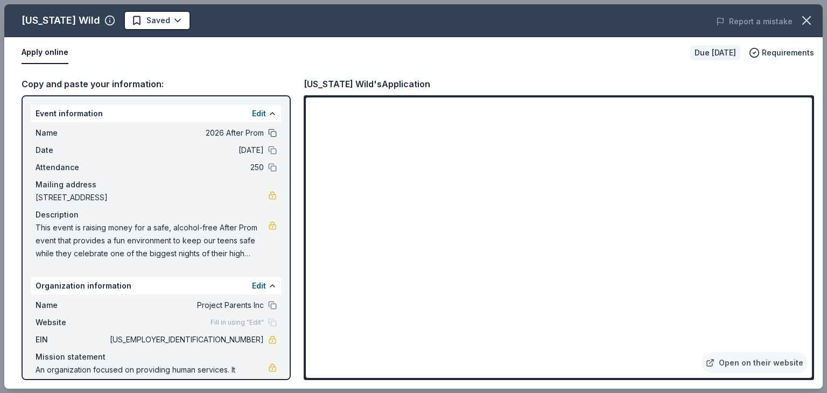
click at [268, 132] on button at bounding box center [272, 133] width 9 height 9
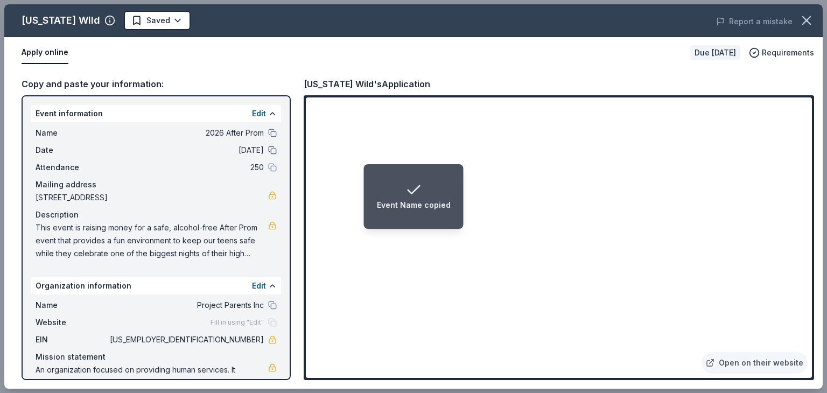
click at [268, 151] on button at bounding box center [272, 150] width 9 height 9
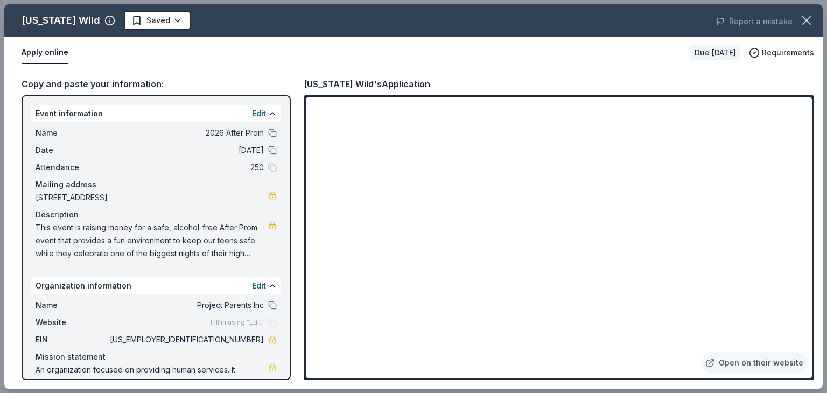
click at [213, 232] on span "This event is raising money for a safe, alcohol-free After Prom event that prov…" at bounding box center [152, 240] width 233 height 39
drag, startPoint x: 37, startPoint y: 221, endPoint x: 126, endPoint y: 268, distance: 100.9
click at [126, 268] on div "Event information Edit Name 2026 After Prom Date 04/25/26 Attendance 250 Mailin…" at bounding box center [156, 237] width 269 height 285
drag, startPoint x: 34, startPoint y: 227, endPoint x: 110, endPoint y: 235, distance: 76.4
click at [110, 235] on div "Name 2026 After Prom Date 04/25/26 Attendance 250 Mailing address 2910 H Avenue…" at bounding box center [156, 193] width 250 height 142
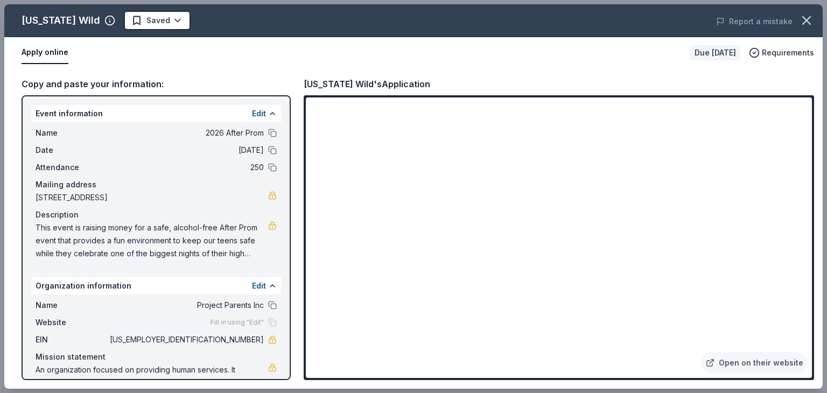
click at [197, 65] on div "Apply online Due in 186 days Requirements" at bounding box center [413, 52] width 818 height 31
click at [809, 18] on icon "button" at bounding box center [806, 20] width 15 height 15
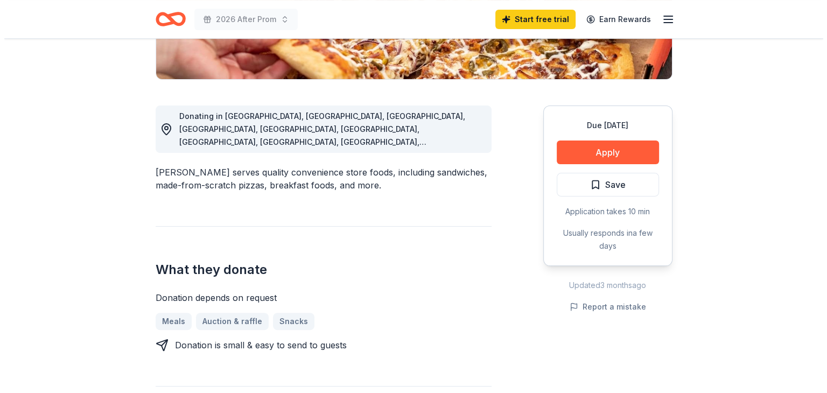
scroll to position [250, 0]
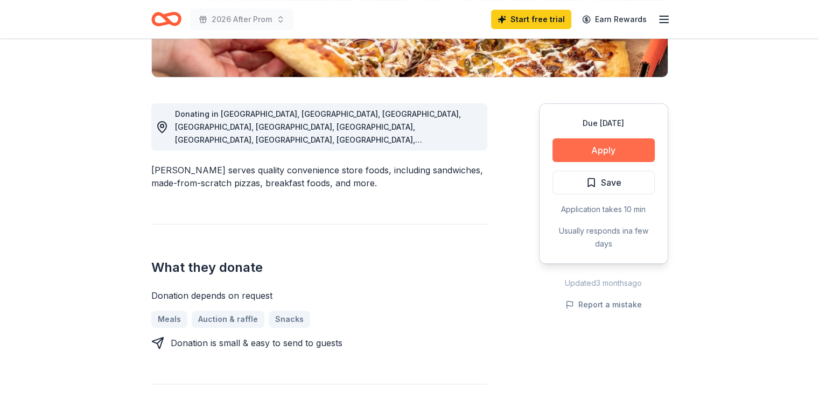
click at [586, 143] on button "Apply" at bounding box center [603, 150] width 102 height 24
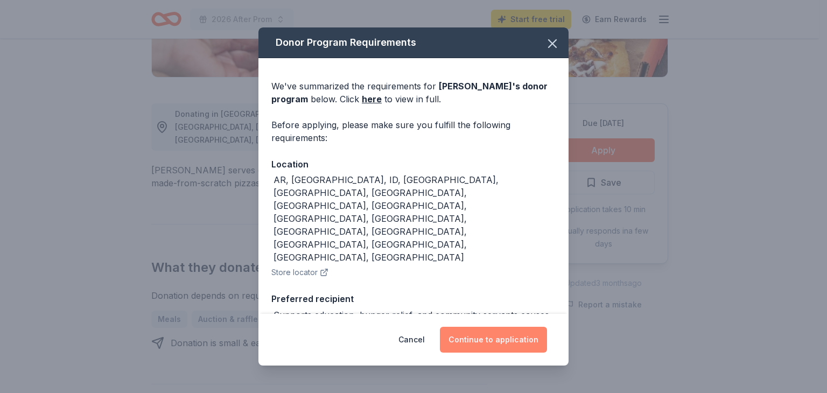
click at [489, 337] on button "Continue to application" at bounding box center [493, 340] width 107 height 26
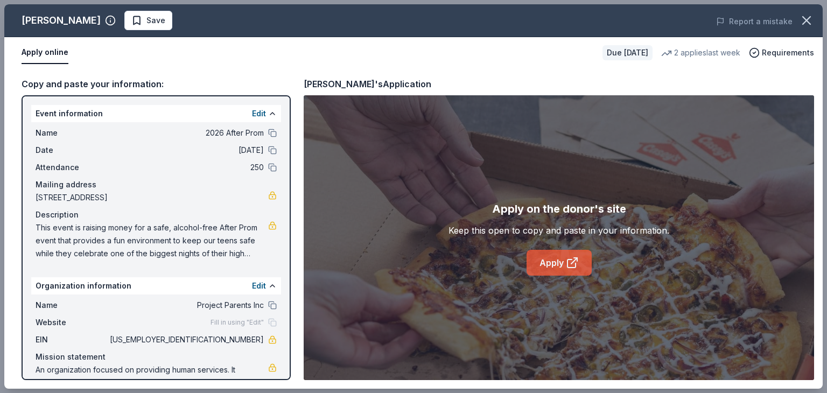
click at [574, 260] on icon at bounding box center [574, 261] width 6 height 6
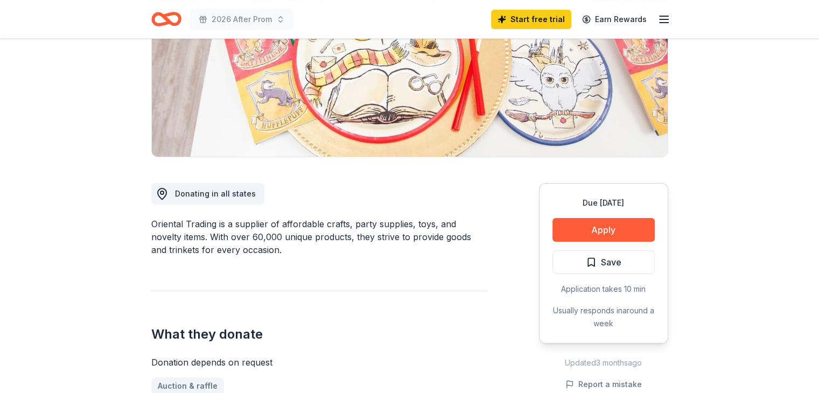
scroll to position [164, 0]
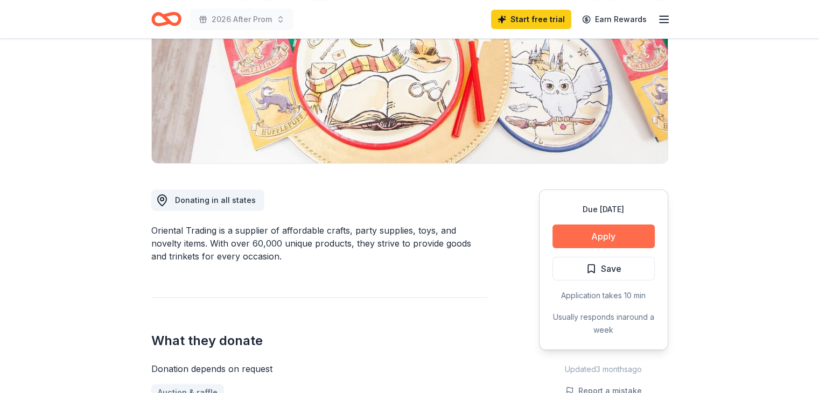
click at [595, 229] on button "Apply" at bounding box center [603, 236] width 102 height 24
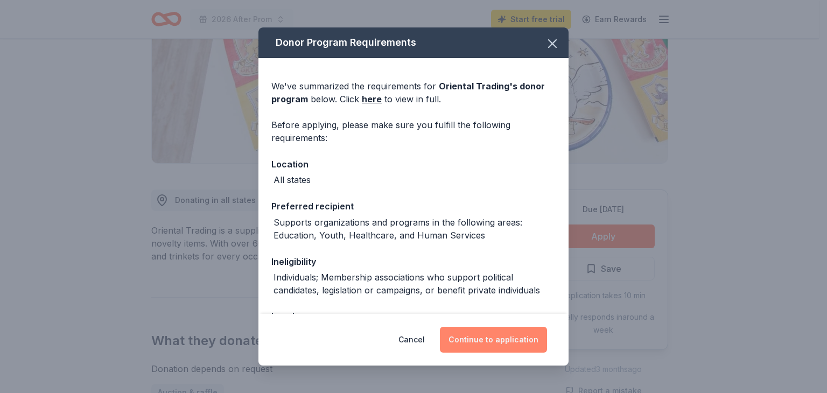
click at [527, 335] on button "Continue to application" at bounding box center [493, 340] width 107 height 26
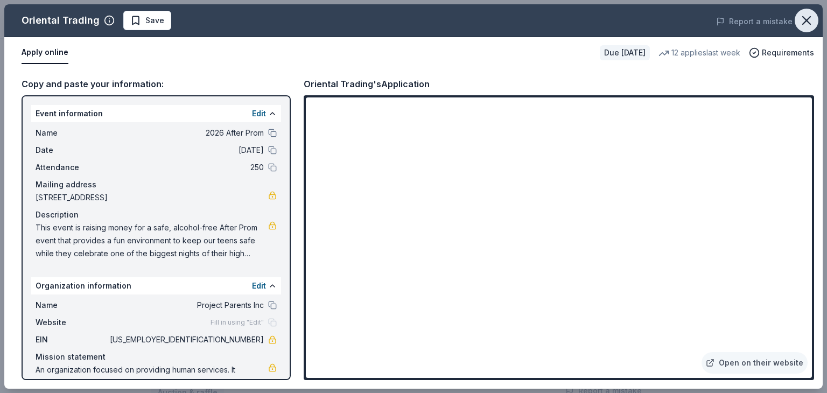
click at [808, 26] on icon "button" at bounding box center [806, 20] width 15 height 15
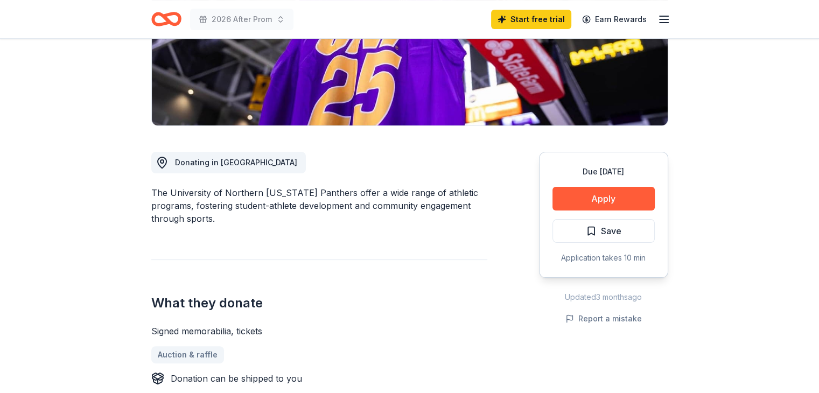
scroll to position [210, 0]
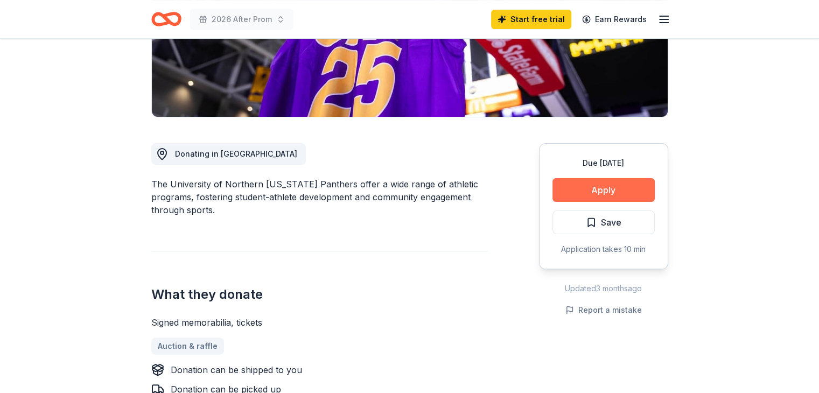
click at [579, 188] on button "Apply" at bounding box center [603, 190] width 102 height 24
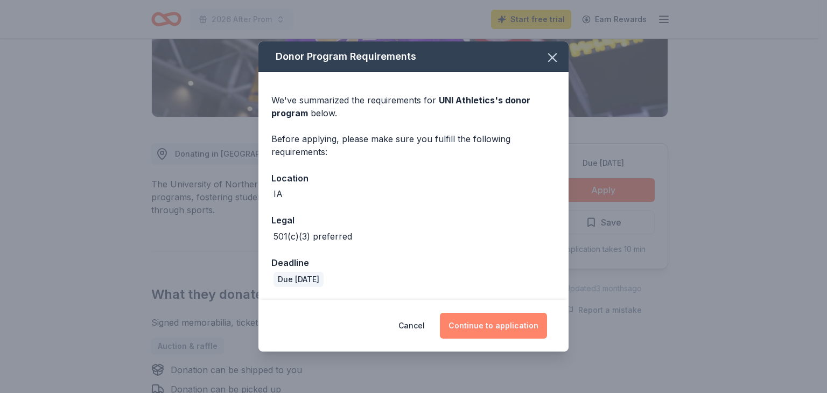
click at [501, 325] on button "Continue to application" at bounding box center [493, 326] width 107 height 26
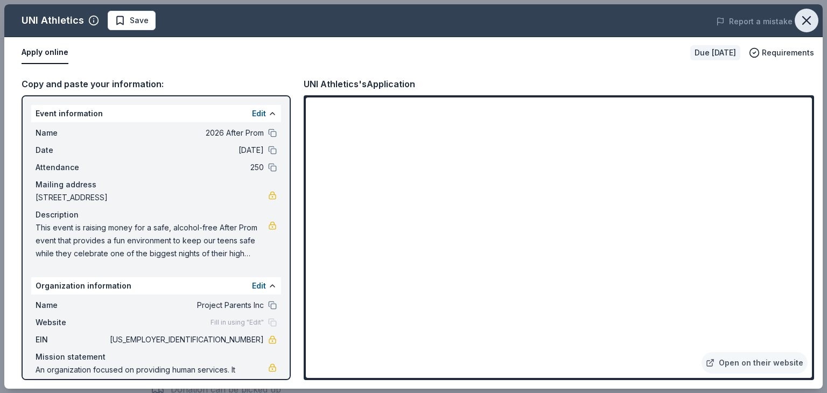
click at [807, 19] on icon "button" at bounding box center [806, 21] width 8 height 8
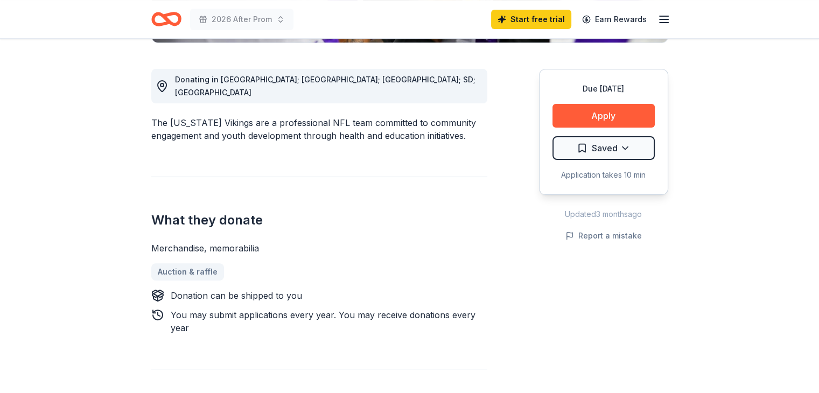
scroll to position [293, 0]
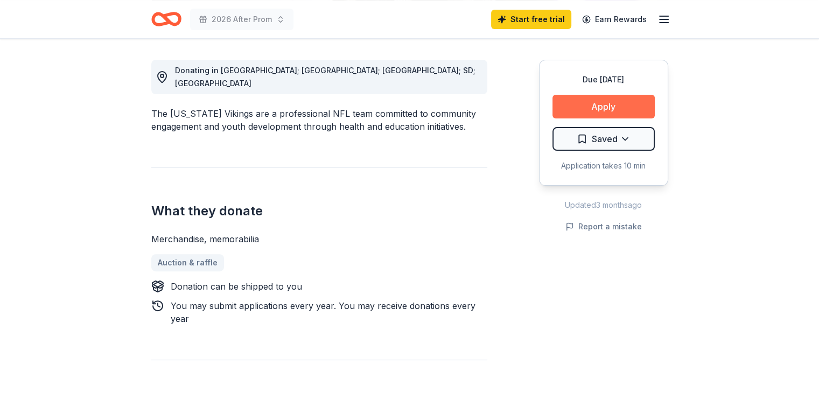
click at [583, 104] on button "Apply" at bounding box center [603, 107] width 102 height 24
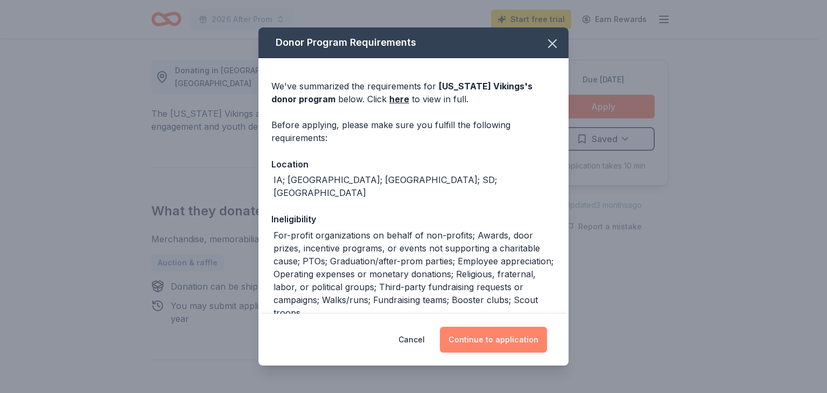
click at [480, 340] on button "Continue to application" at bounding box center [493, 340] width 107 height 26
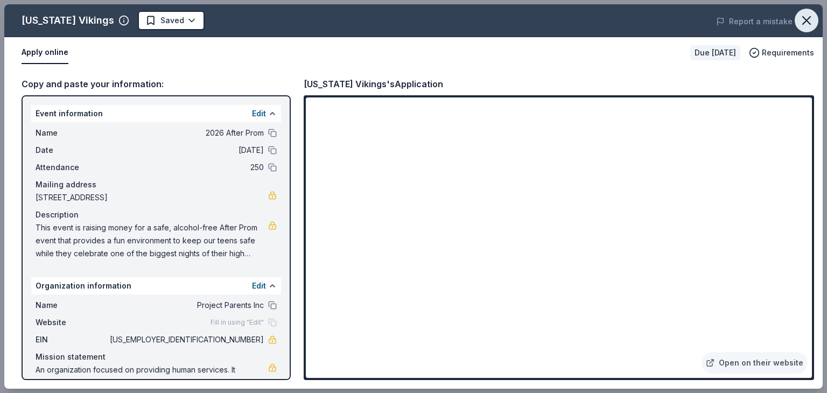
click at [815, 21] on button "button" at bounding box center [806, 21] width 24 height 24
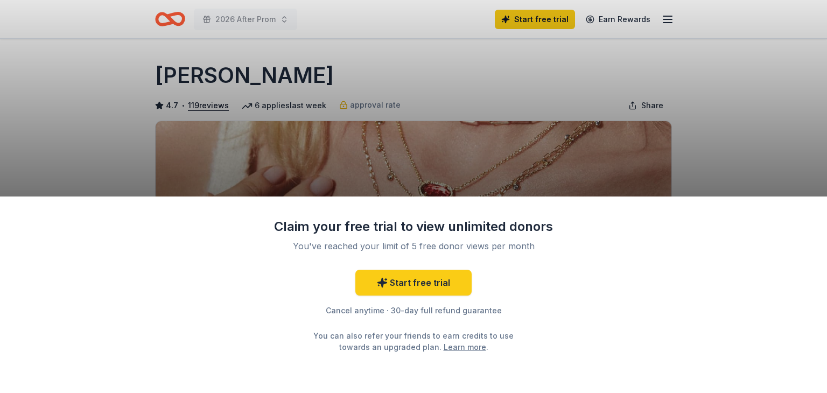
click at [737, 146] on div "Claim your free trial to view unlimited donors You've reached your limit of 5 f…" at bounding box center [413, 196] width 827 height 393
